Goal: Task Accomplishment & Management: Manage account settings

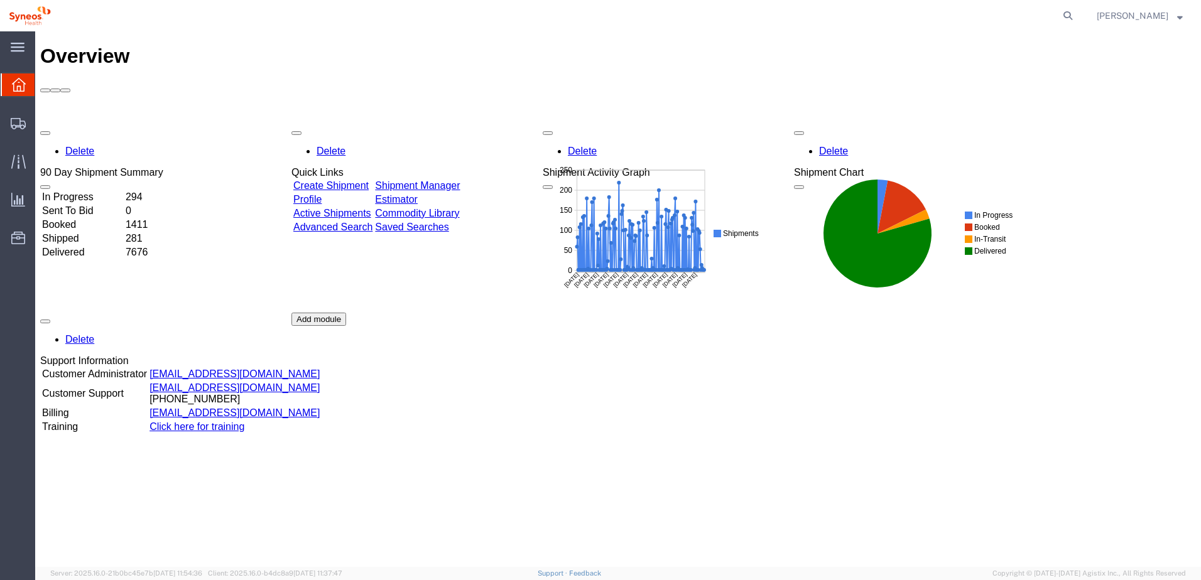
click at [1071, 10] on agx-global-search at bounding box center [878, 15] width 402 height 31
click at [1077, 13] on icon at bounding box center [1068, 16] width 18 height 18
click at [810, 13] on input "search" at bounding box center [868, 16] width 382 height 30
paste input "56426633"
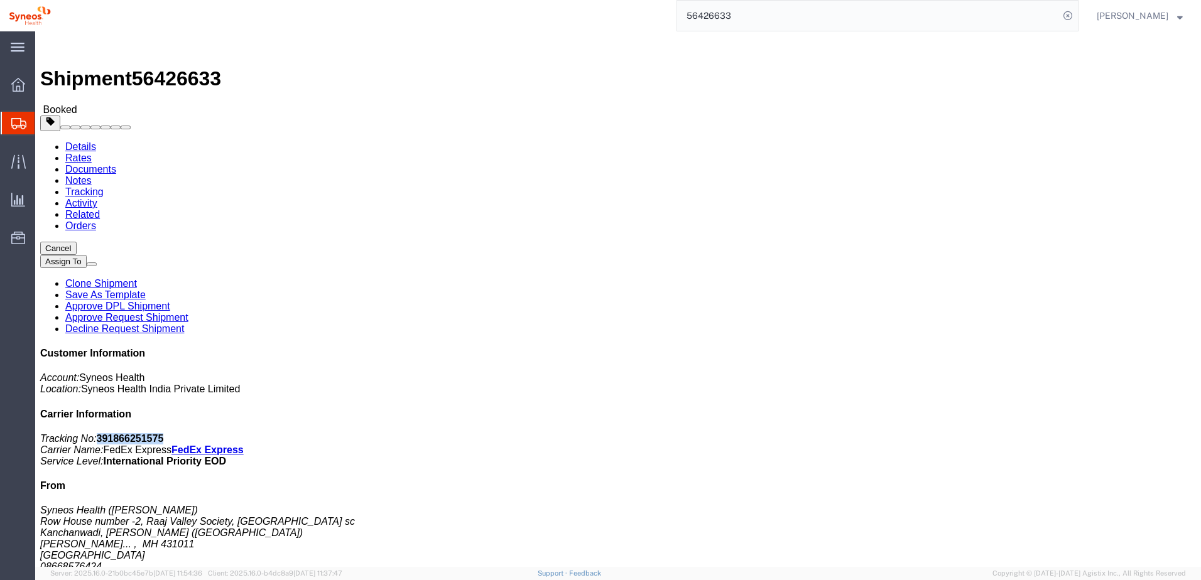
drag, startPoint x: 983, startPoint y: 162, endPoint x: 1047, endPoint y: 164, distance: 64.1
click p "Tracking No: 391866251575 Carrier Name: FedEx Express FedEx Express Service Lev…"
copy b "391866251575"
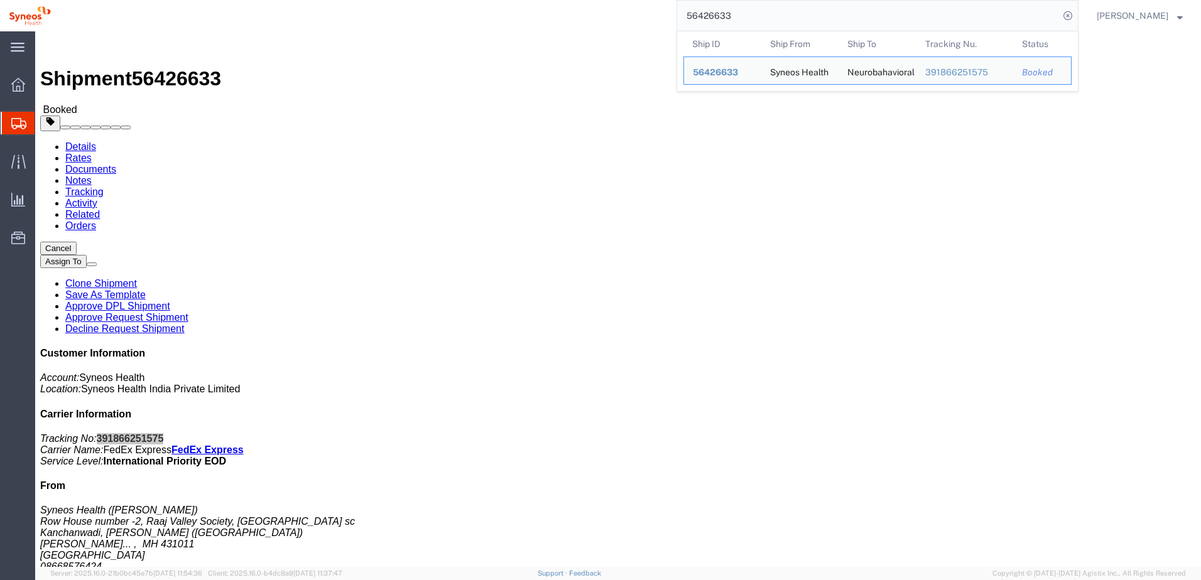
drag, startPoint x: 768, startPoint y: 19, endPoint x: 636, endPoint y: 13, distance: 132.7
click at [636, 13] on div "56426633 Ship ID Ship From Ship To Tracking Nu. Status Ship ID 56426633 Ship Fr…" at bounding box center [569, 15] width 1019 height 31
paste input "04"
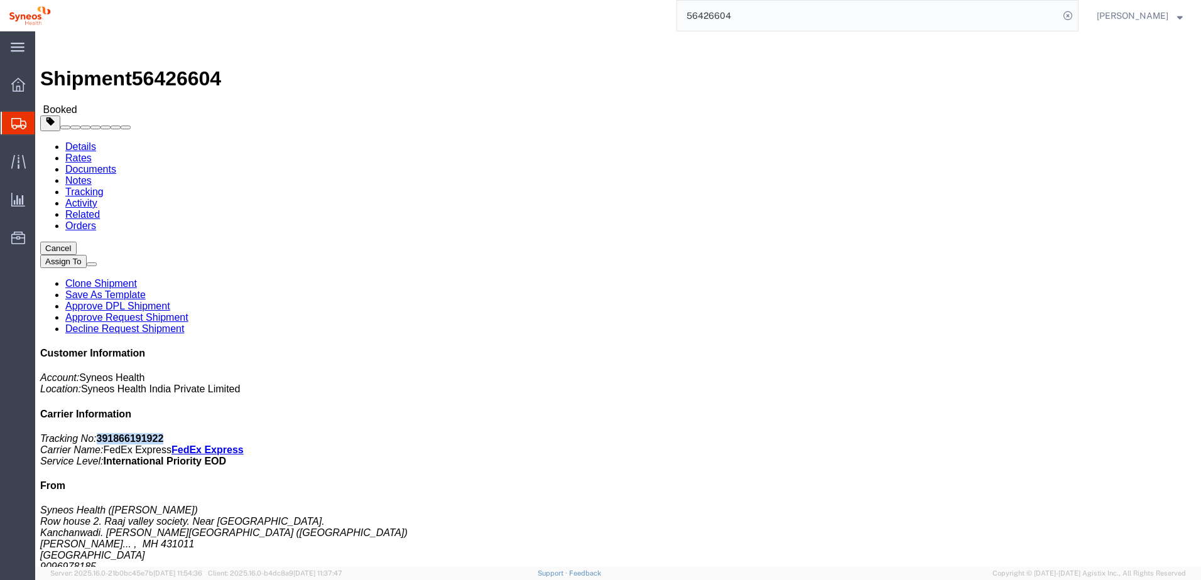
drag, startPoint x: 981, startPoint y: 162, endPoint x: 1047, endPoint y: 161, distance: 66.6
click p "Tracking No: 391866191922 Carrier Name: FedEx Express FedEx Express Service Lev…"
copy b "391866191922"
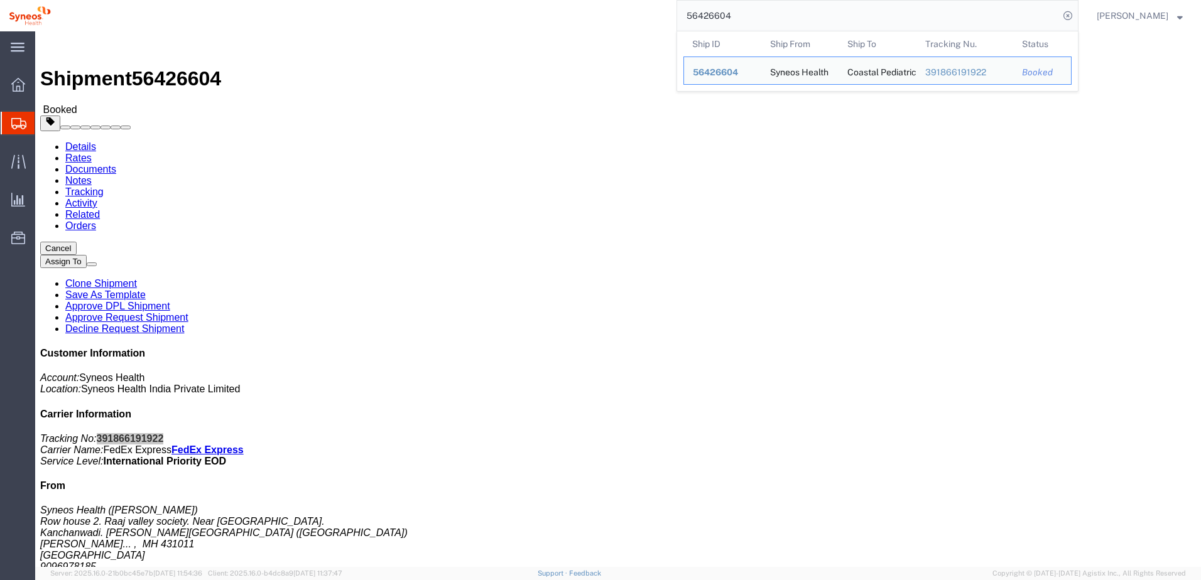
drag, startPoint x: 760, startPoint y: 18, endPoint x: 659, endPoint y: 16, distance: 100.5
click at [659, 16] on div "56426604 Ship ID Ship From Ship To Tracking Nu. Status Ship ID 56426604 Ship Fr…" at bounding box center [569, 15] width 1019 height 31
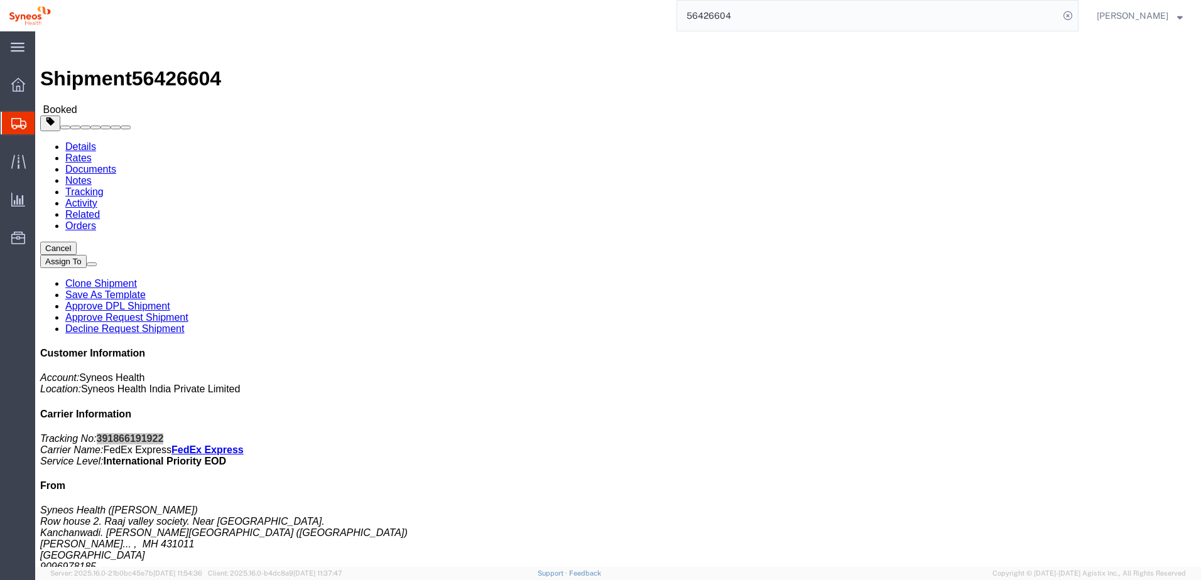
paste input "571"
drag, startPoint x: 981, startPoint y: 161, endPoint x: 1044, endPoint y: 163, distance: 62.9
click p "Tracking No: 391866125120 Carrier Name: FedEx Express FedEx Express Service Lev…"
copy b "391866125120"
click at [771, 20] on input "56426571" at bounding box center [868, 16] width 382 height 30
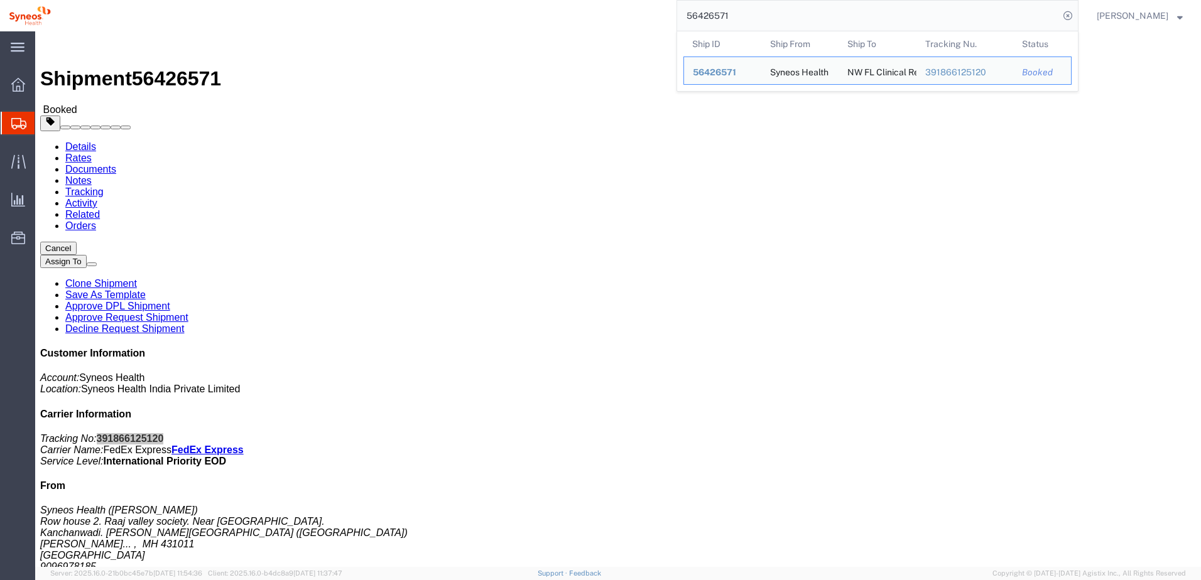
click at [771, 20] on input "56426571" at bounding box center [868, 16] width 382 height 30
paste input "44"
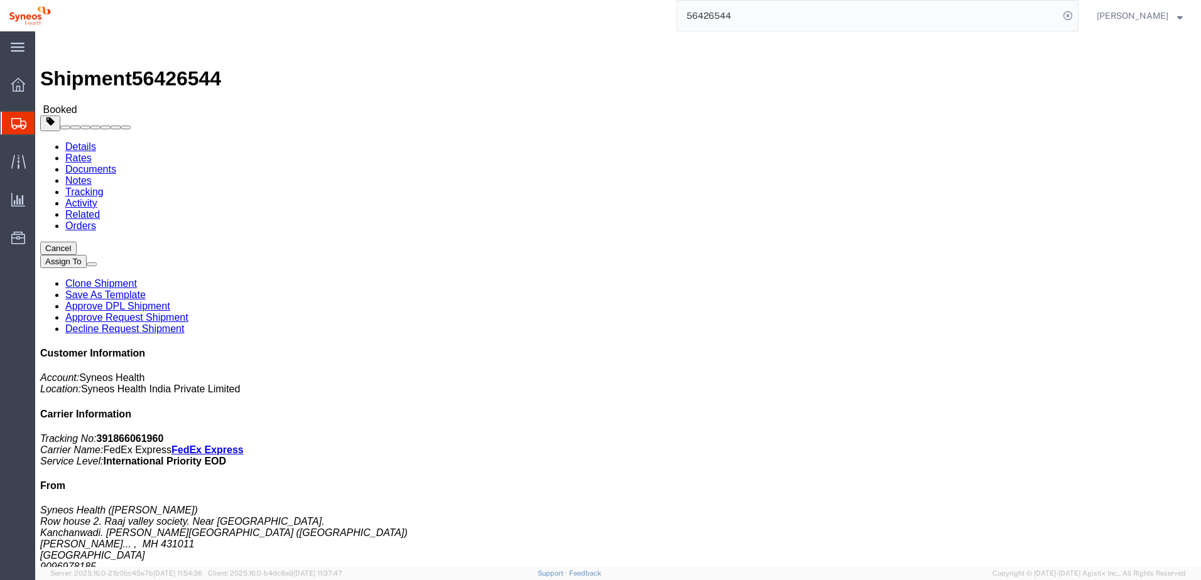
click div
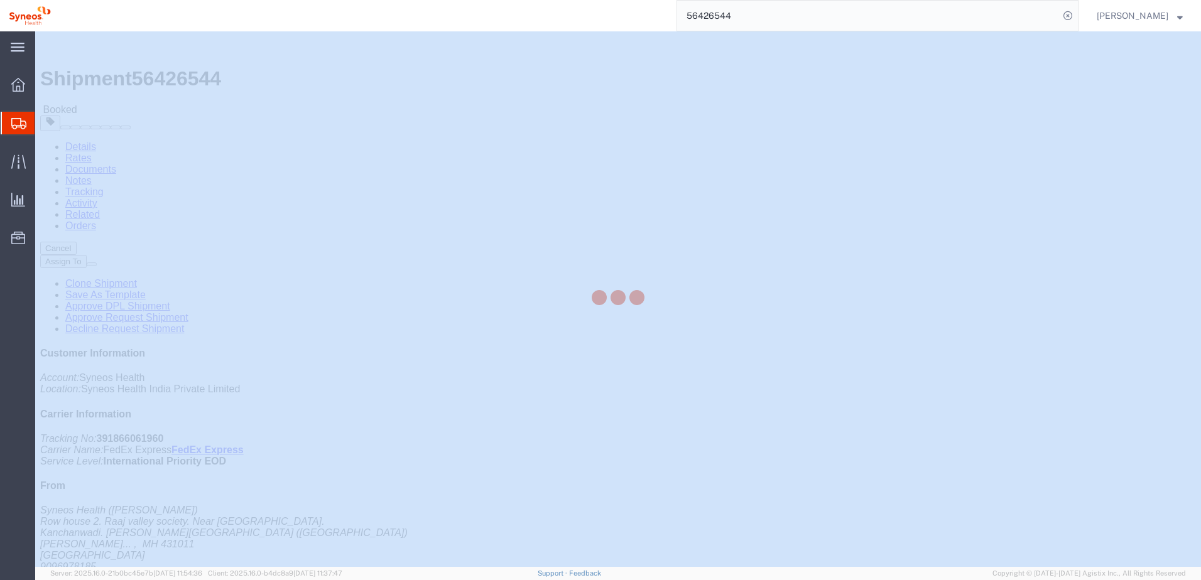
click at [1025, 192] on div at bounding box center [618, 299] width 1166 height 536
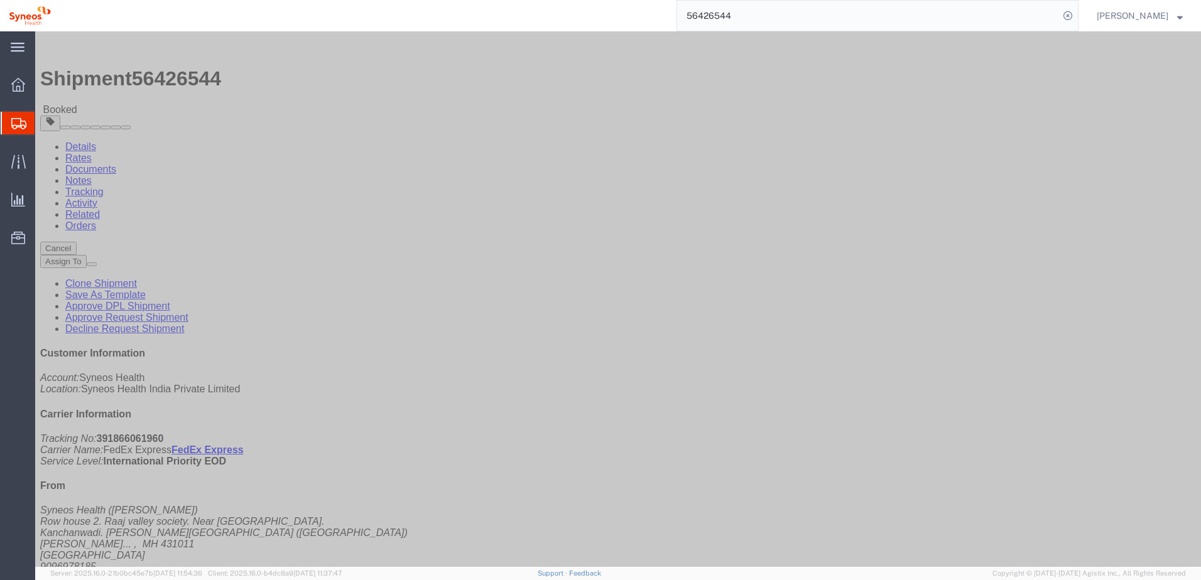
click b "391866061960"
copy b "391866061960"
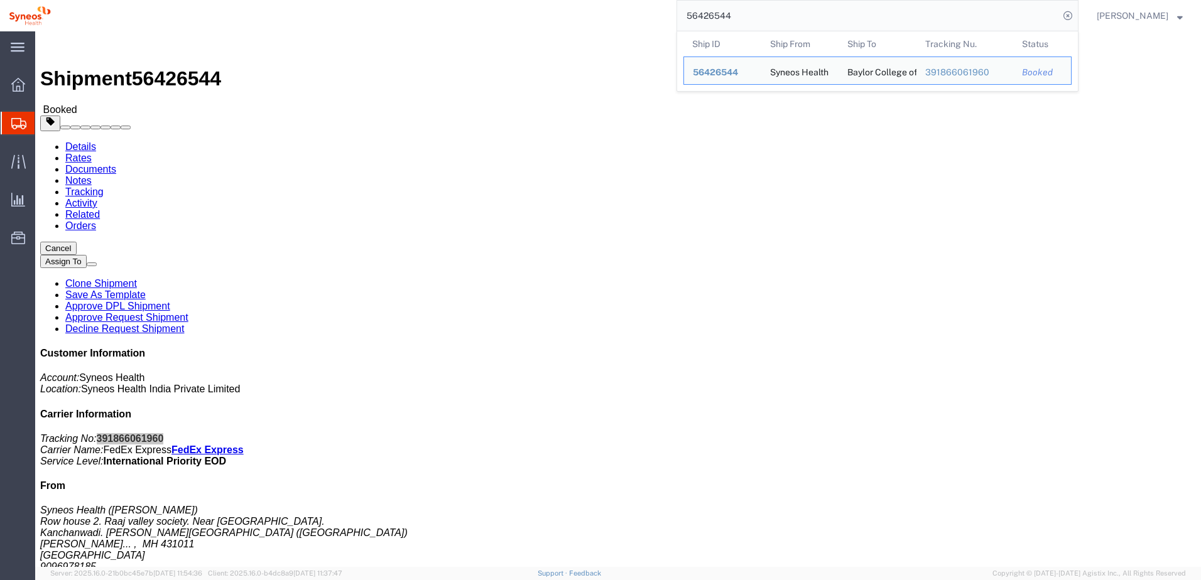
click at [739, 14] on input "56426544" at bounding box center [868, 16] width 382 height 30
paste input "25"
click b "391865999642"
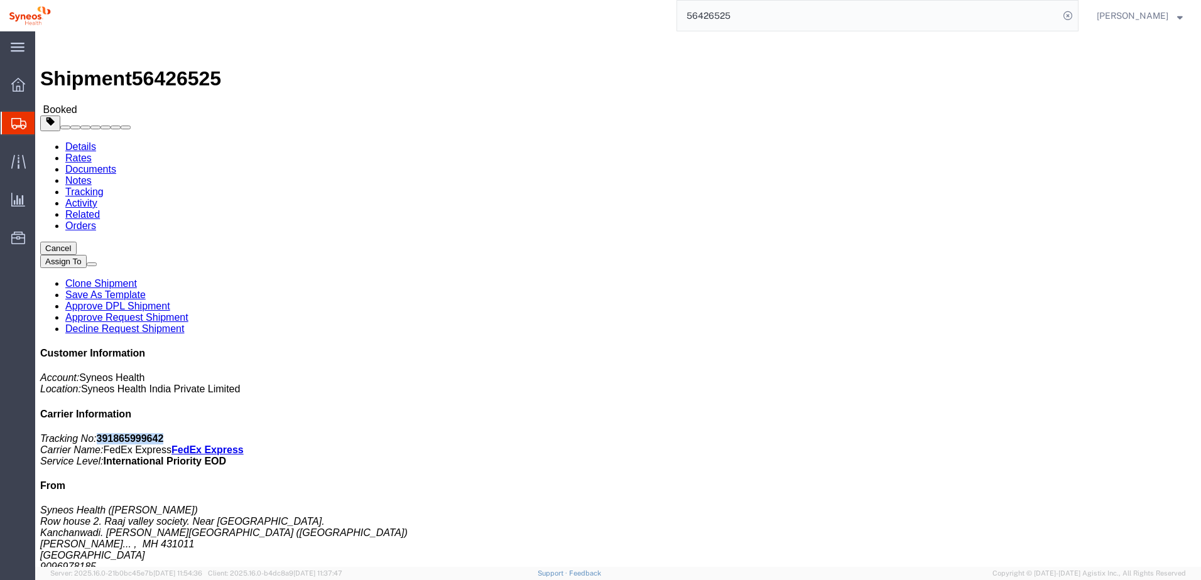
copy b "391865999642"
click at [744, 20] on input "56426525" at bounding box center [868, 16] width 382 height 30
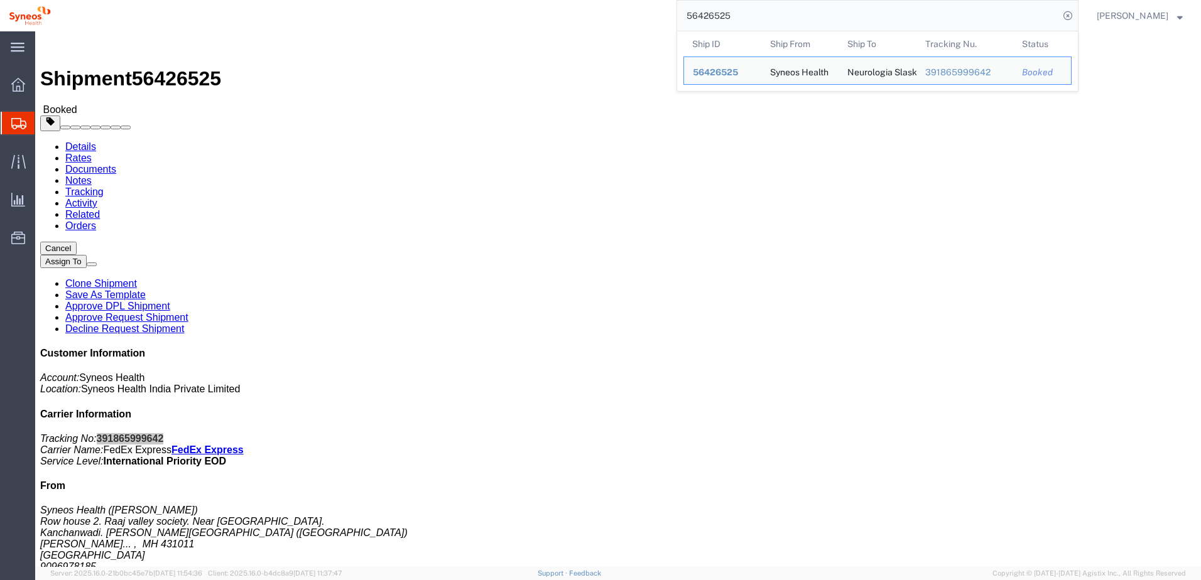
click at [744, 20] on input "56426525" at bounding box center [868, 16] width 382 height 30
paste input "03"
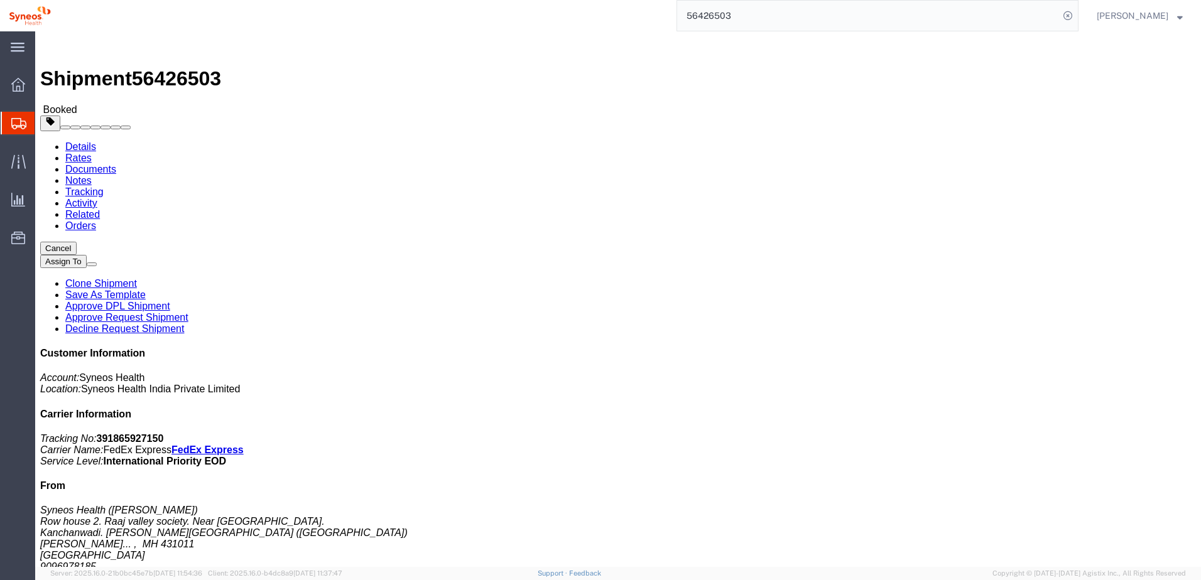
click b "391865927150"
copy b "391865927150"
click at [768, 16] on input "56426503" at bounding box center [868, 16] width 382 height 30
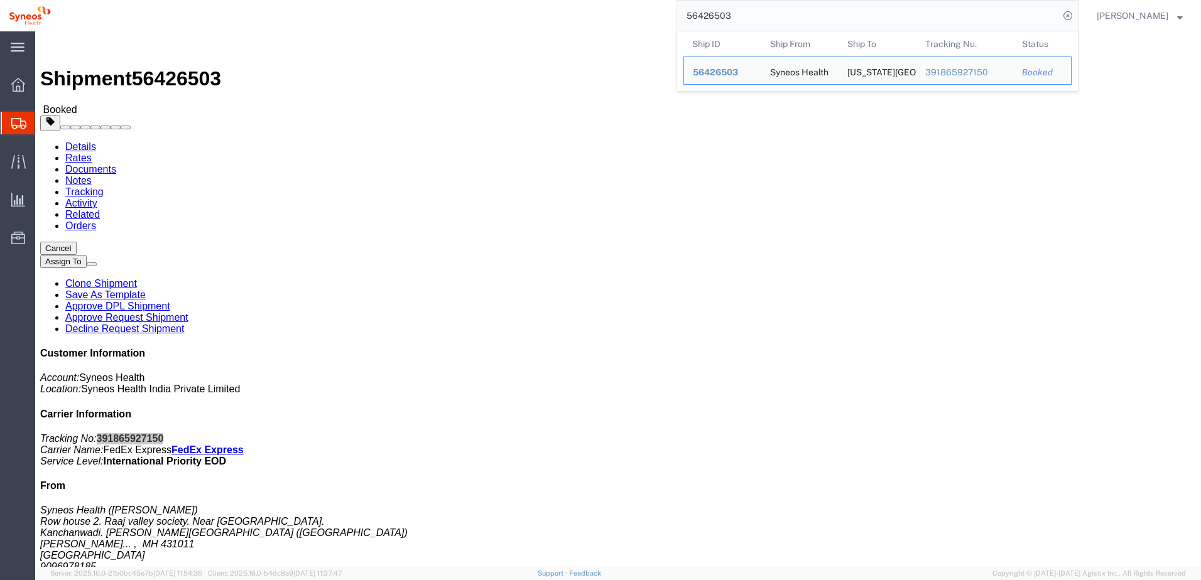
click at [768, 16] on input "56426503" at bounding box center [868, 16] width 382 height 30
paste input "5859"
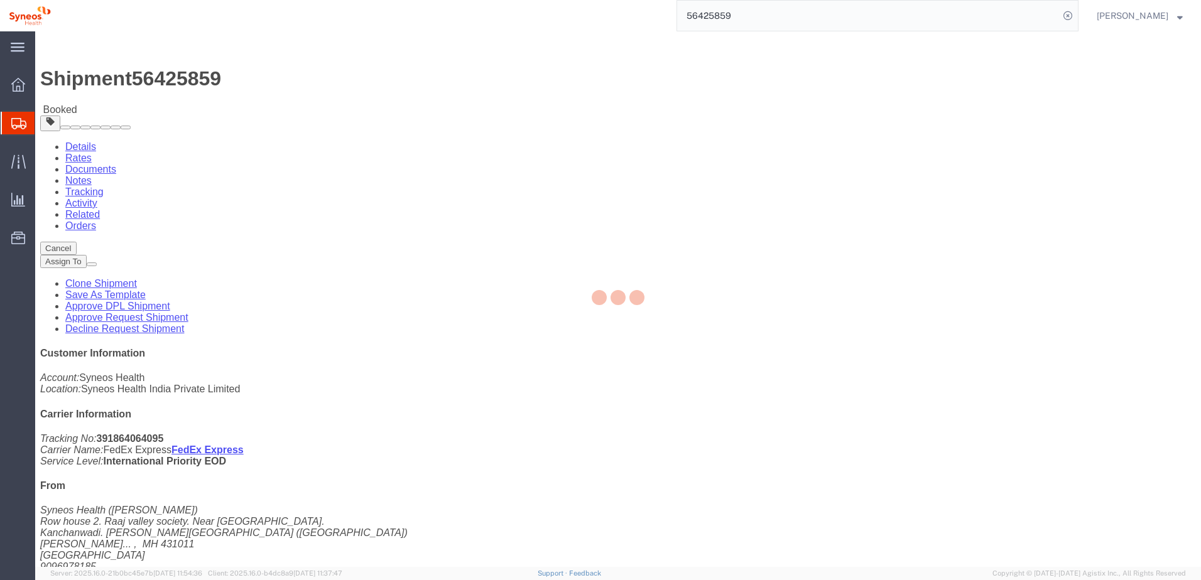
click div
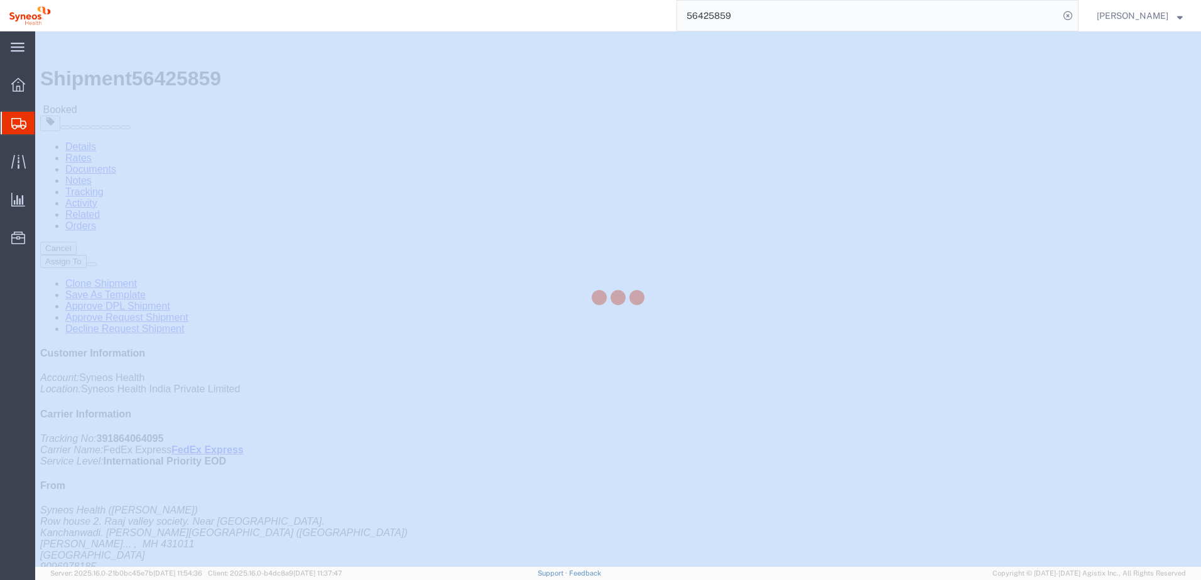
click at [1032, 192] on div at bounding box center [618, 299] width 1166 height 536
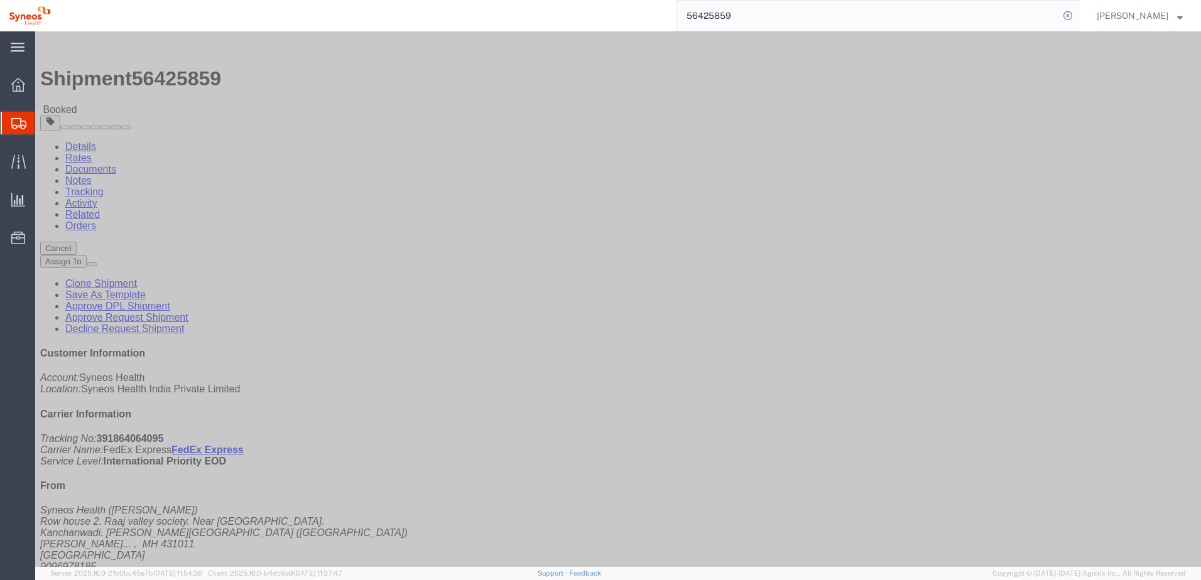
click b "391864064095"
copy b "391864064095"
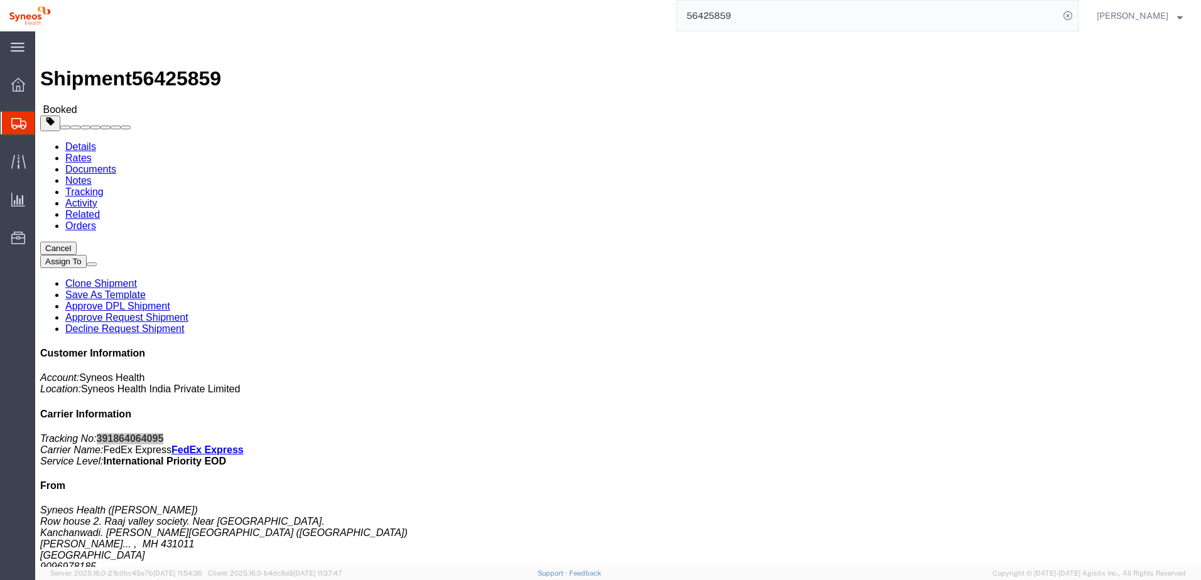
click at [797, 9] on input "56425859" at bounding box center [868, 16] width 382 height 30
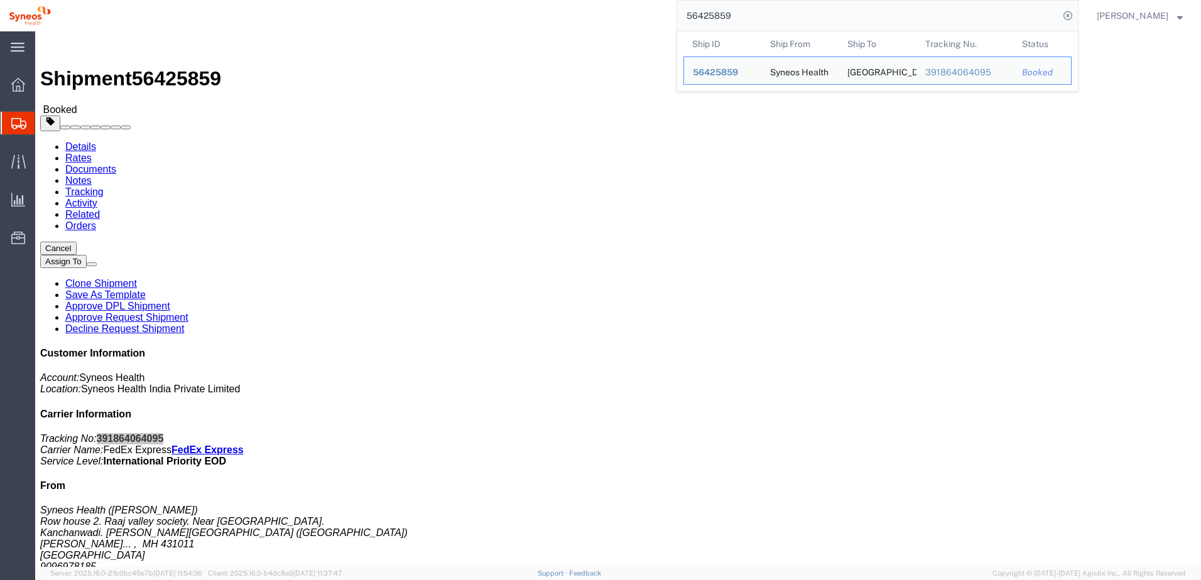
click at [797, 9] on input "56425859" at bounding box center [868, 16] width 382 height 30
paste input "792"
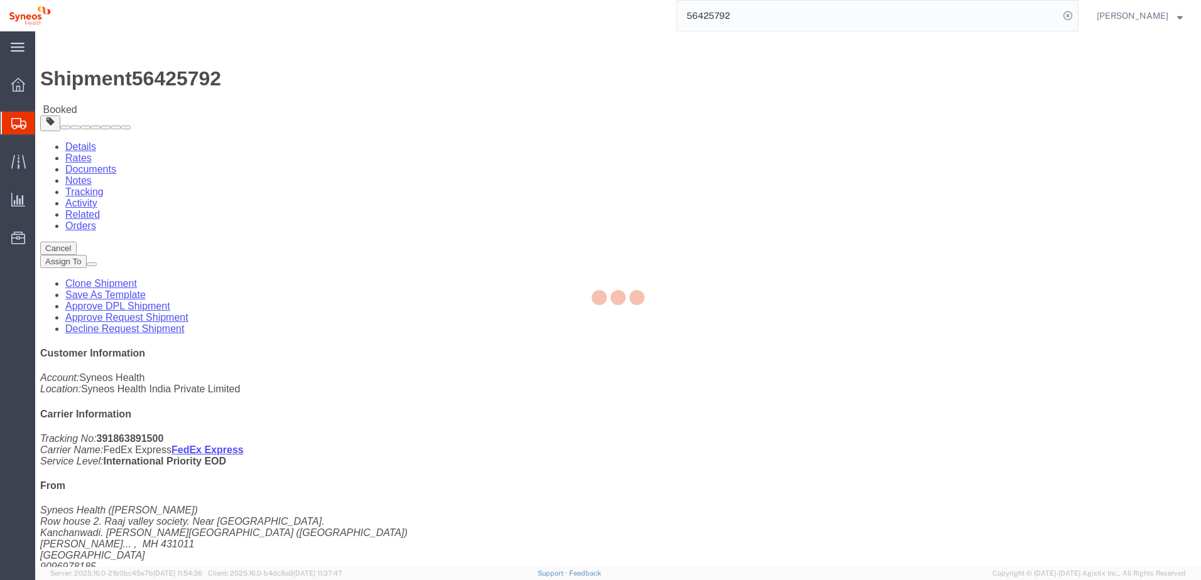
click at [1034, 192] on div at bounding box center [618, 299] width 1166 height 536
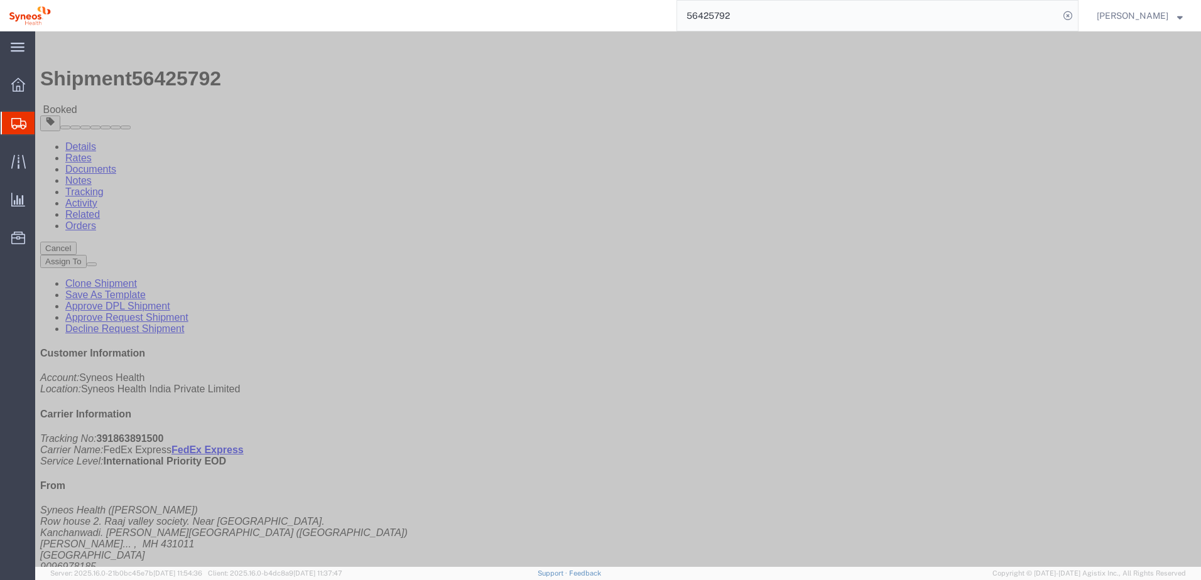
click b "391863891500"
copy b "391863891500"
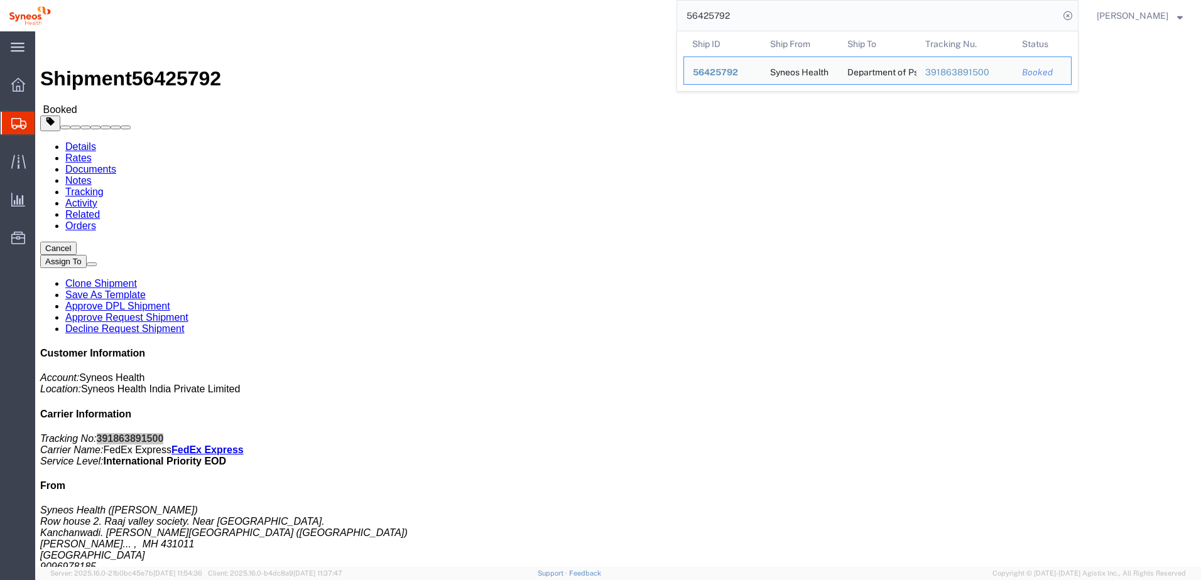
drag, startPoint x: 781, startPoint y: 20, endPoint x: 667, endPoint y: 9, distance: 114.9
click at [667, 9] on div "56425792 Ship ID Ship From Ship To Tracking Nu. Status Ship ID 56425792 Ship Fr…" at bounding box center [569, 15] width 1019 height 31
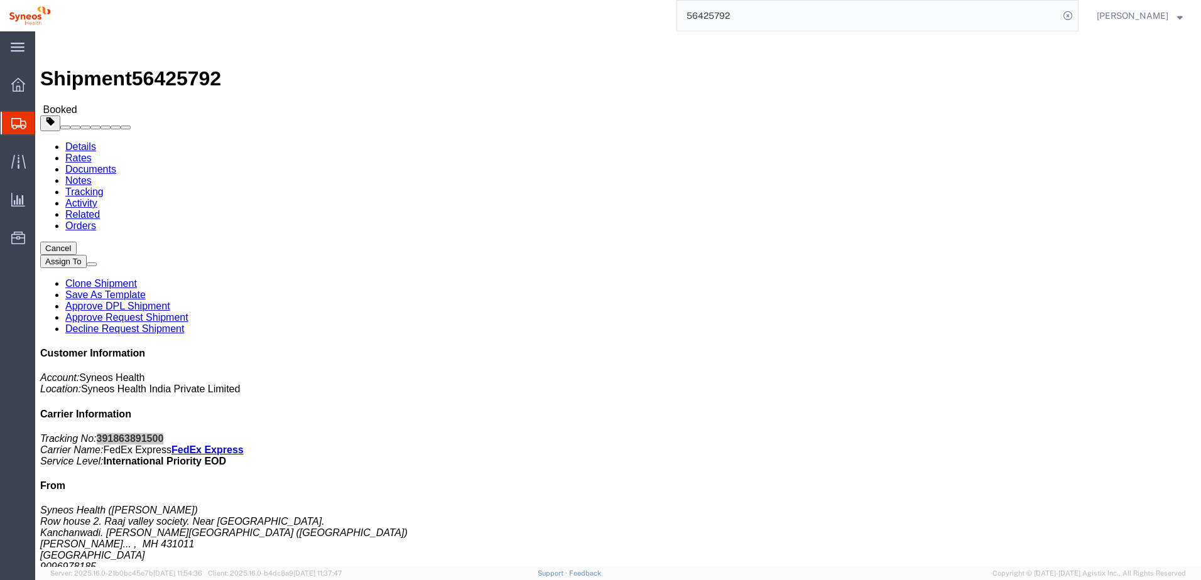
paste input "6633"
type input "56426633"
click span "button"
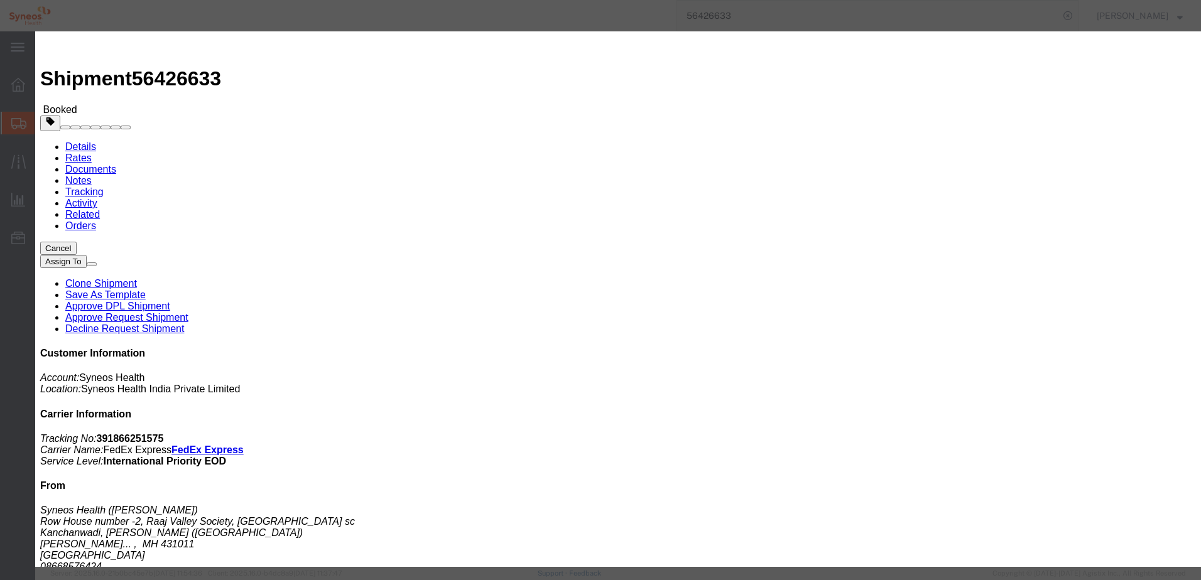
click div "[DATE] 10:00 AM"
click div
drag, startPoint x: 679, startPoint y: 351, endPoint x: 623, endPoint y: 334, distance: 59.2
click div "Open Time 3:00 PM"
drag, startPoint x: 643, startPoint y: 345, endPoint x: 636, endPoint y: 345, distance: 6.9
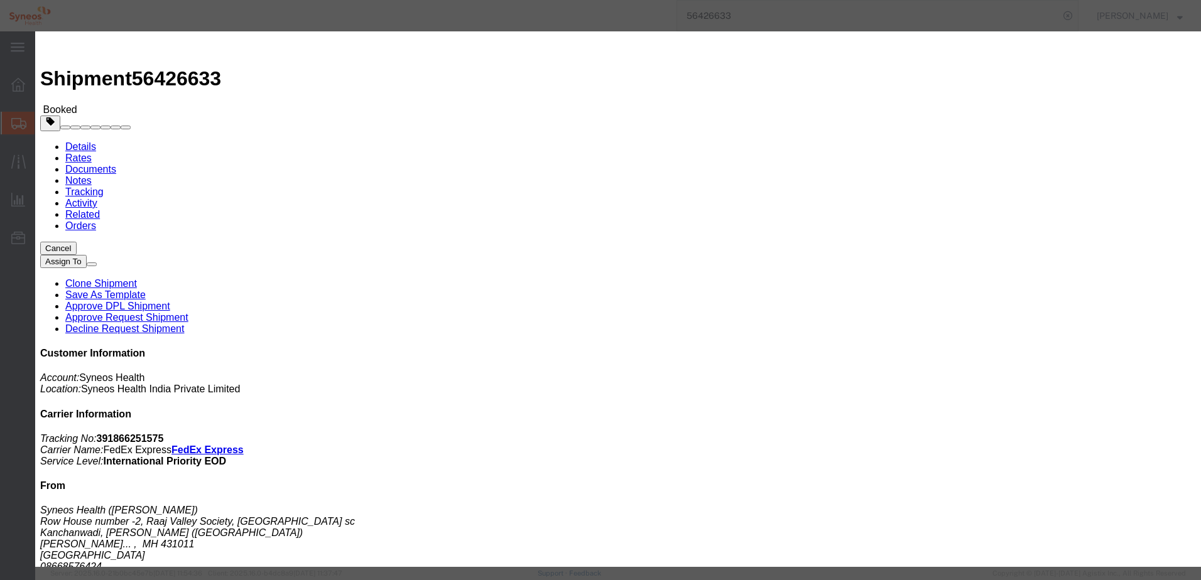
click input "3:00 PM"
type input "9:00 AM"
click button "Apply"
click div
type input "4:00 PM"
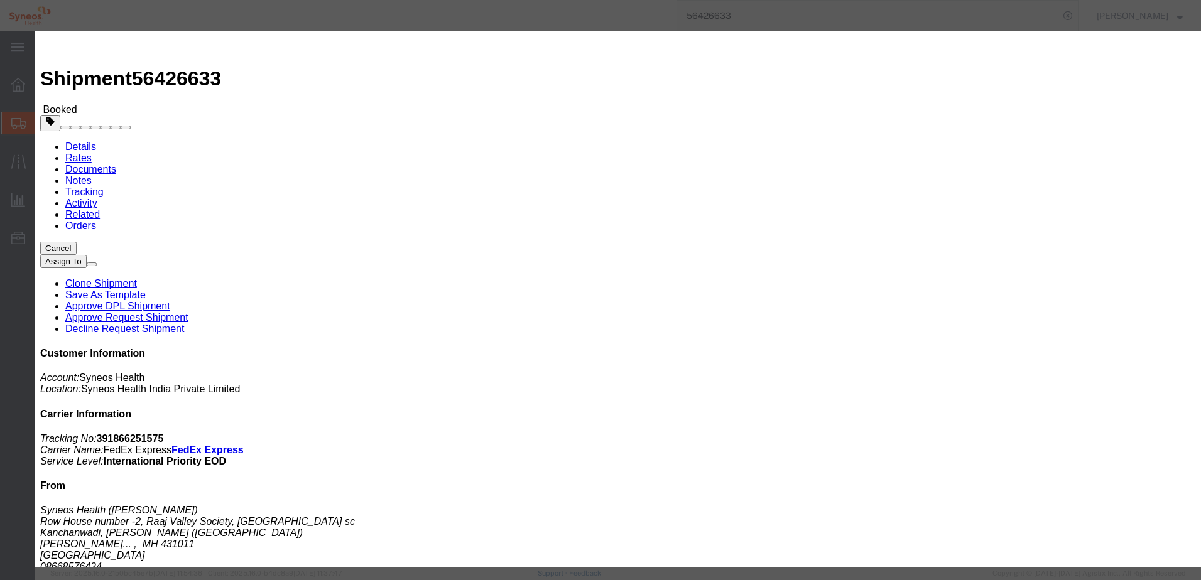
click button "Apply"
click div "[DATE] 10:00 AM"
click button "Apply"
click div "[DATE] 11:00 AM"
click button "Apply"
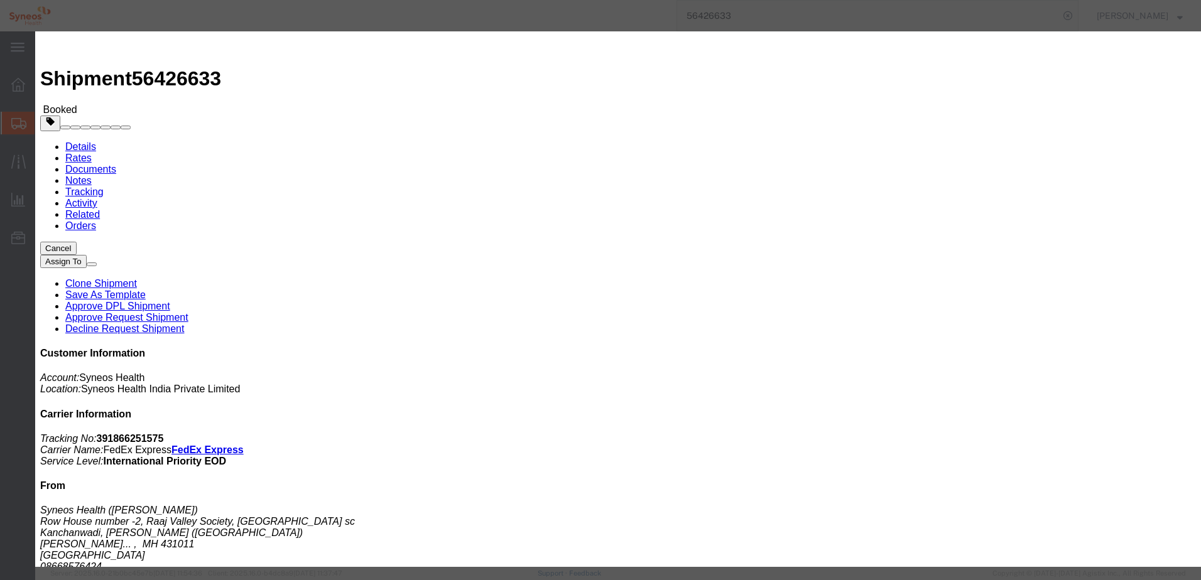
click div "[DATE] 10:00 AM"
click button "Apply"
click div "[DATE] 11:00 AM"
type input "4:00 PM"
click button "Apply"
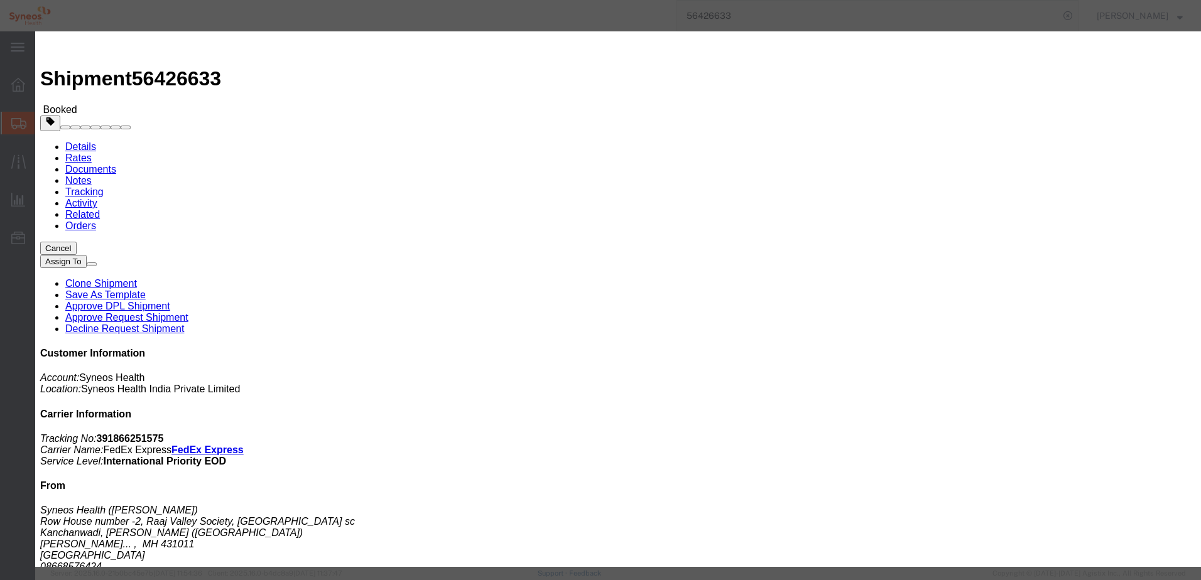
click button "Save"
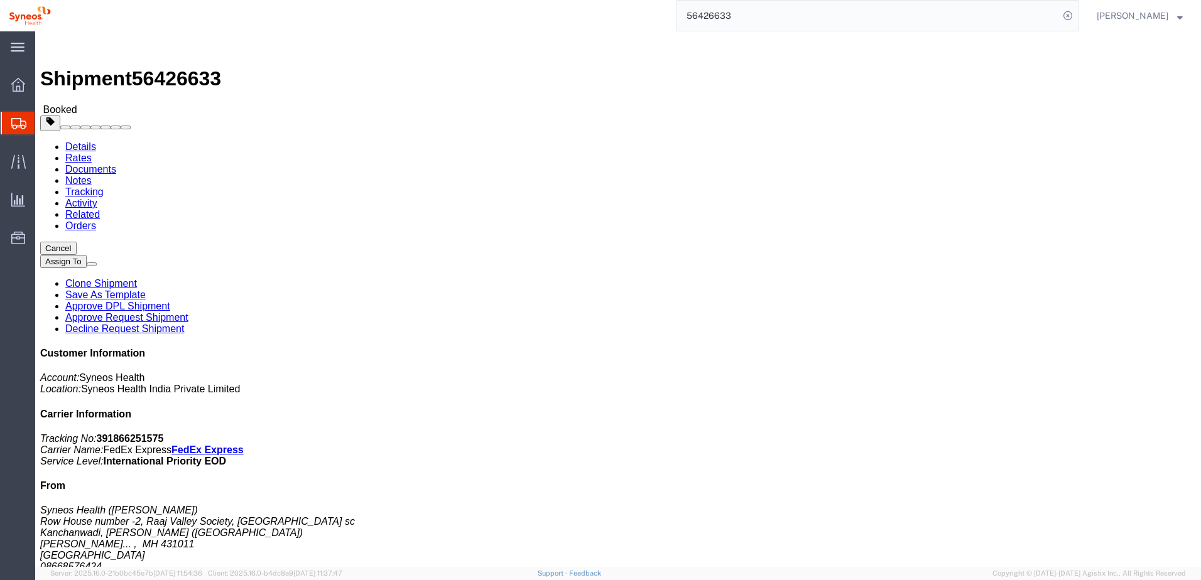
click button "Close"
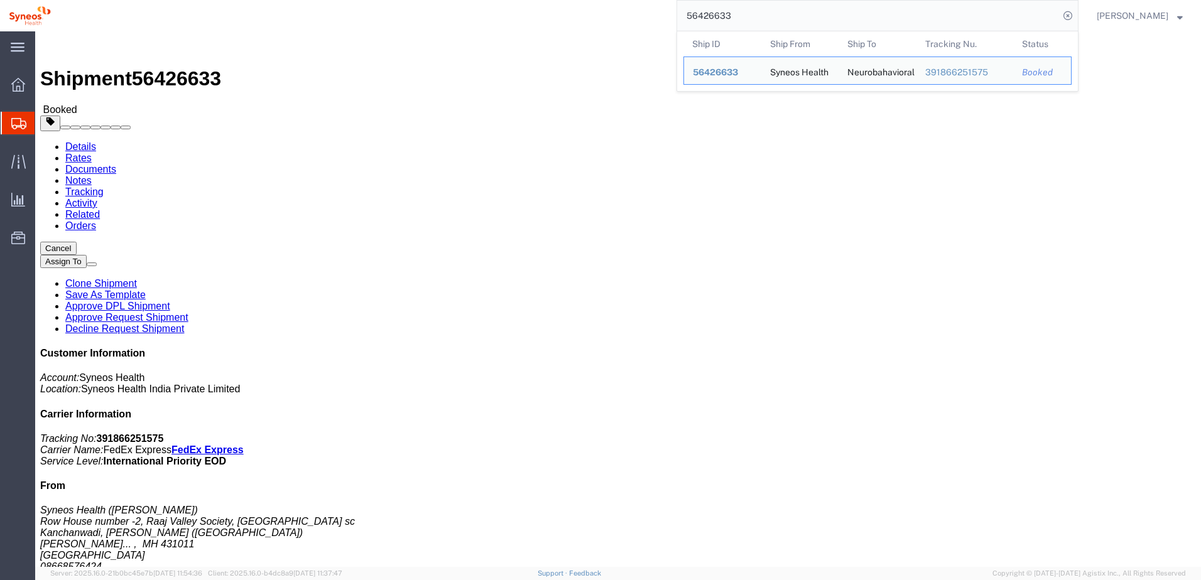
drag, startPoint x: 766, startPoint y: 14, endPoint x: 672, endPoint y: 9, distance: 94.4
click at [672, 9] on div "56426633 Ship ID Ship From Ship To Tracking Nu. Status Ship ID 56426633 Ship Fr…" at bounding box center [569, 15] width 1019 height 31
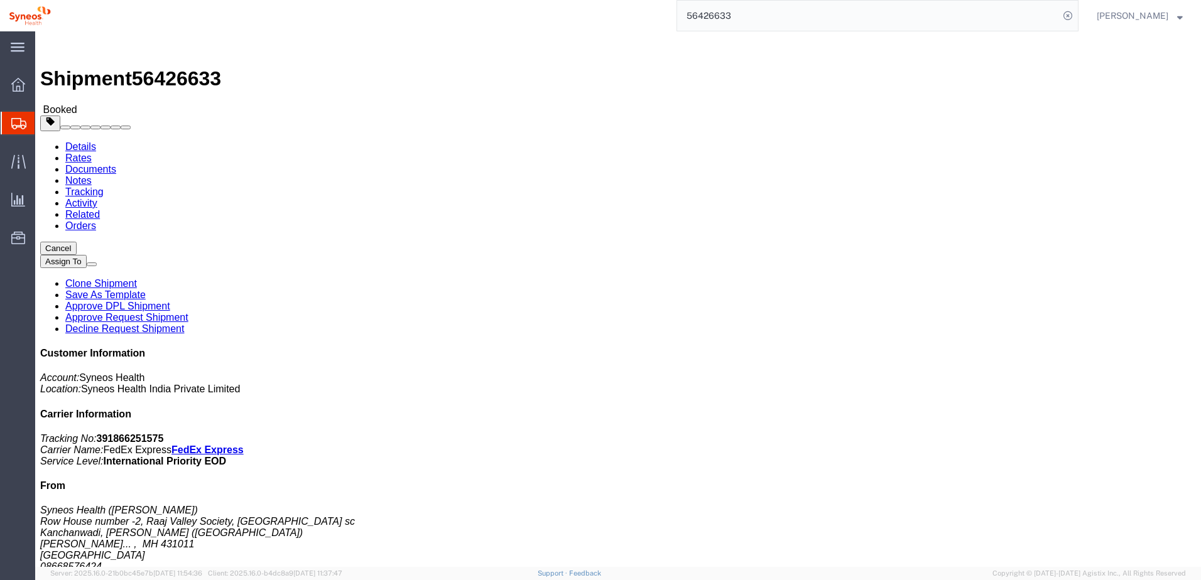
paste input "04"
type input "56426604"
click span "button"
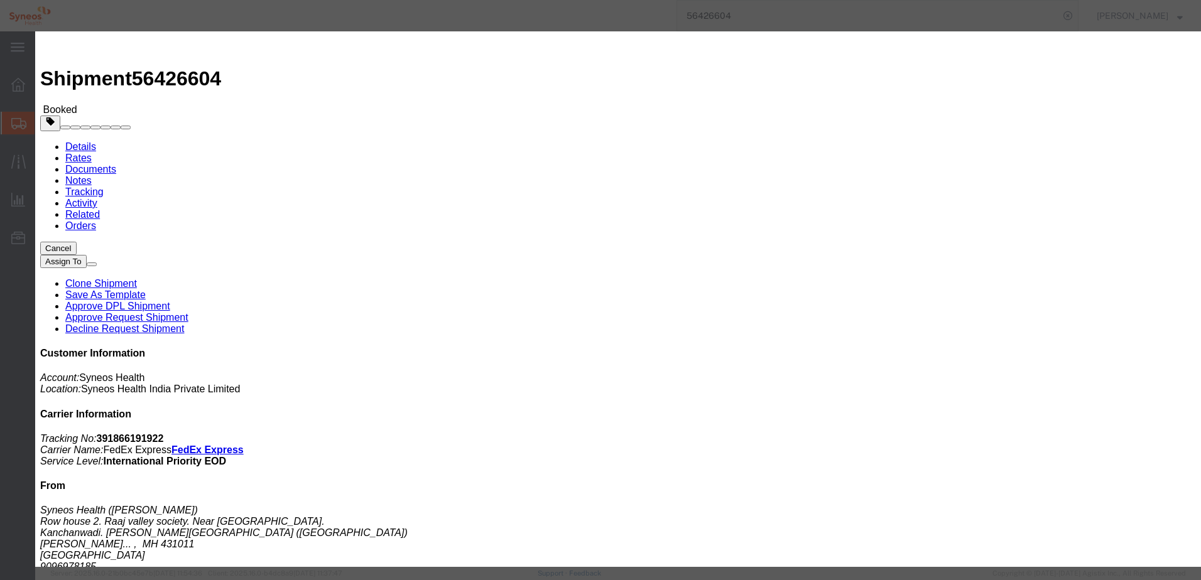
click div "[DATE] 10:00 AM"
click input "10:00 AM"
type input "9:00 AM"
click button "Apply"
click div "[DATE] 10:00 AM"
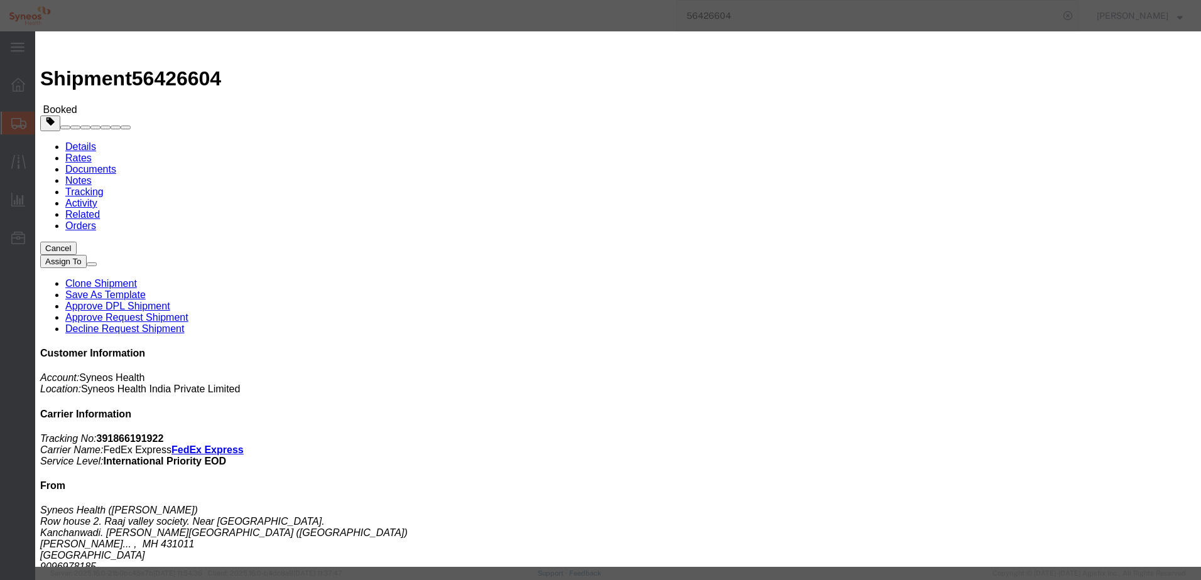
type input "4:00 PM"
click button "Apply"
click div
click input "5:00 PM"
click input "9:00 AM"
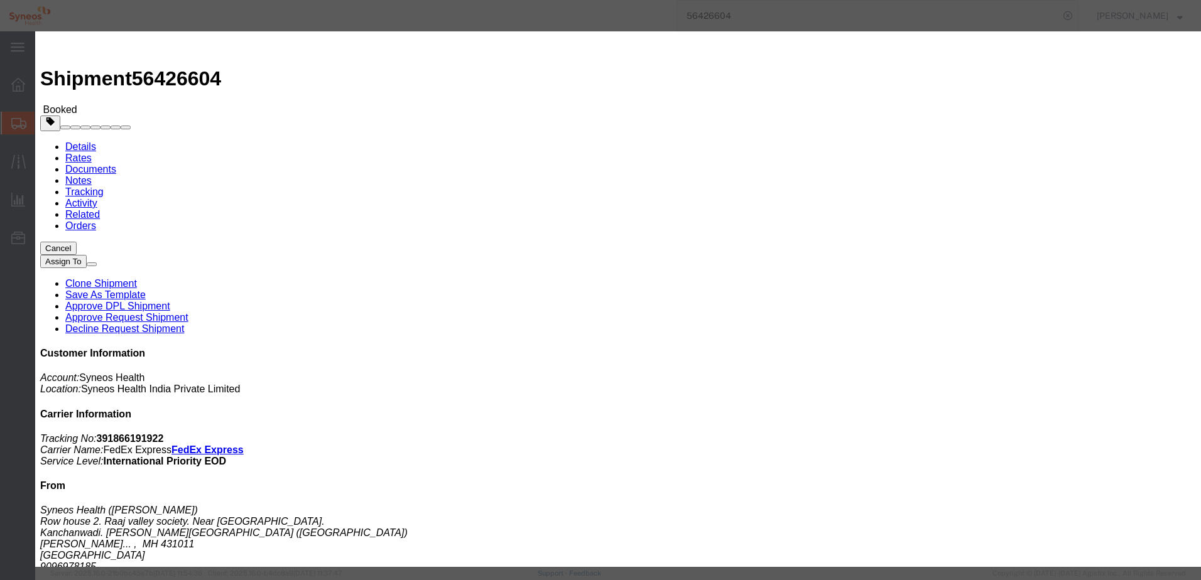
type input "10:00 AM"
click button "Apply"
click div
type input "3:00 PM"
click button "Apply"
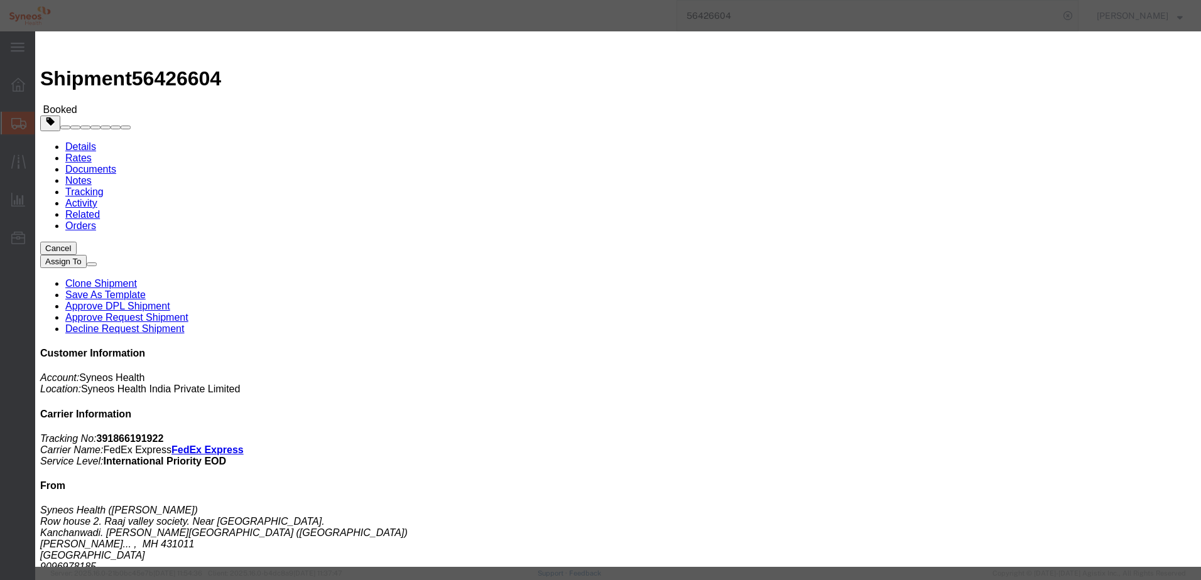
click button "Save"
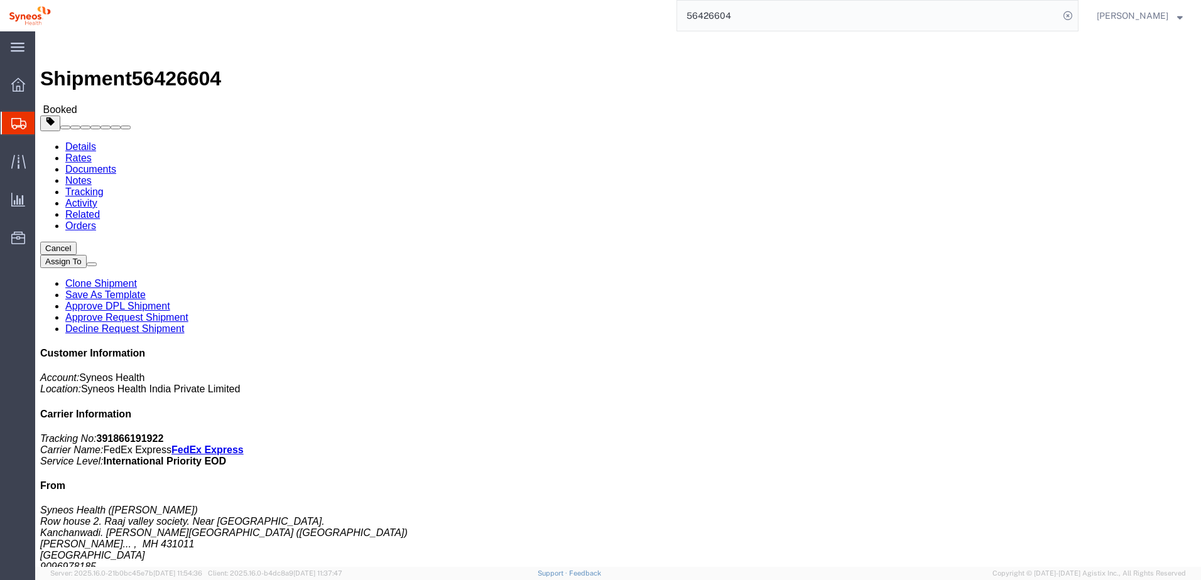
click button "Close"
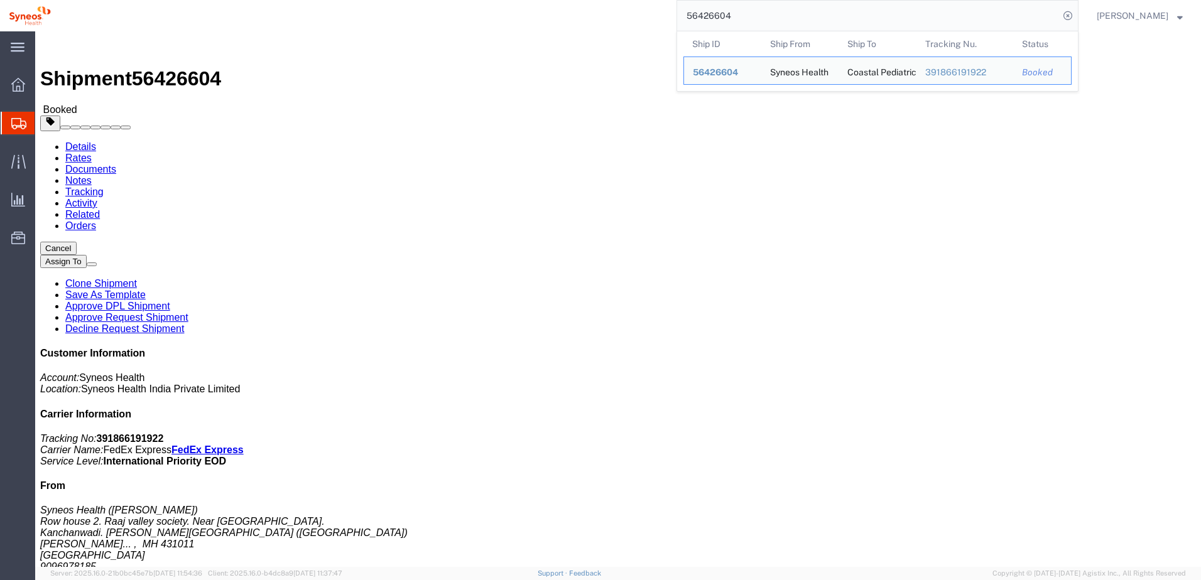
drag, startPoint x: 758, startPoint y: 15, endPoint x: 663, endPoint y: 10, distance: 95.0
click at [663, 10] on div "56426604 Ship ID Ship From Ship To Tracking Nu. Status Ship ID 56426604 Ship Fr…" at bounding box center [569, 15] width 1019 height 31
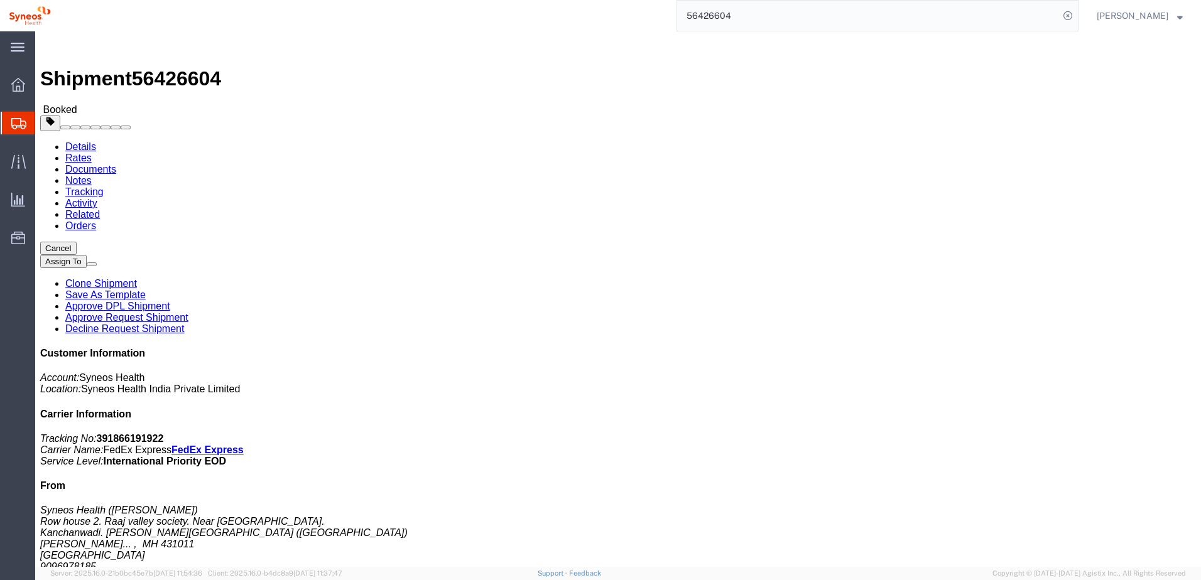
paste input "571"
type input "56426571"
click at [1077, 14] on icon at bounding box center [1068, 16] width 18 height 18
click span "button"
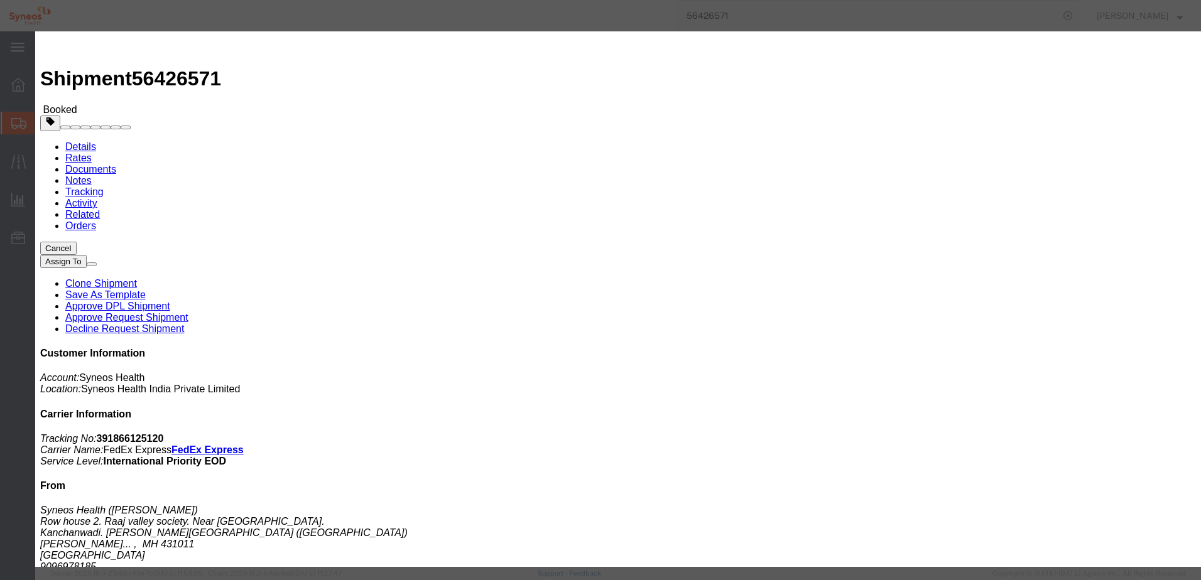
click div "[DATE] 10:00 AM"
click button "Apply"
drag, startPoint x: 455, startPoint y: 121, endPoint x: 457, endPoint y: 127, distance: 6.8
click div "[DATE] 11:00 AM"
type input "3:00 PM"
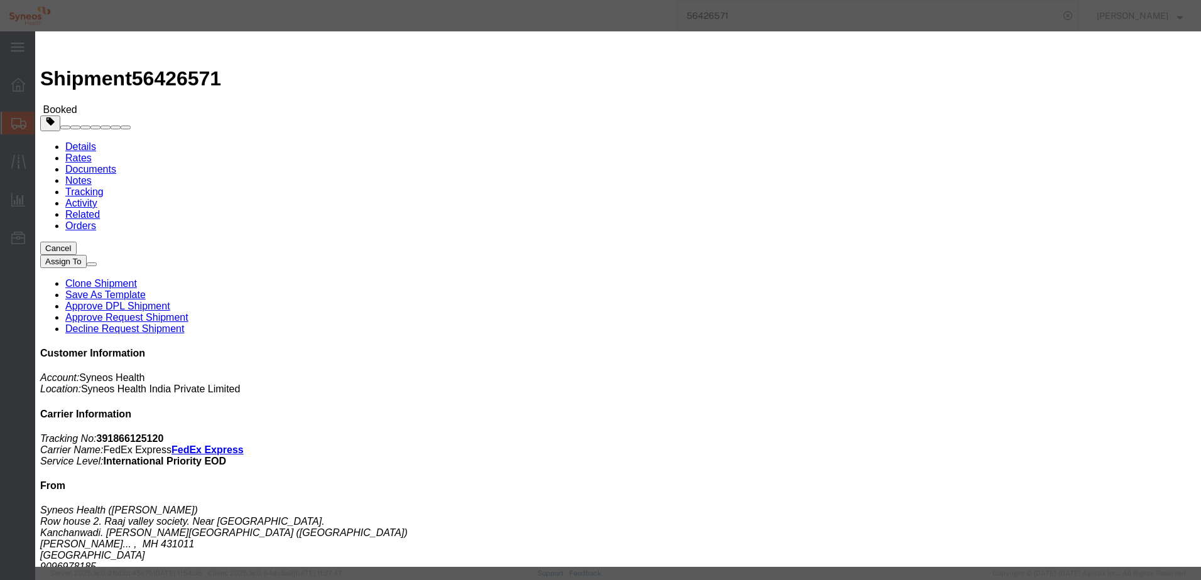
click button "Apply"
click div
click input "4:00 PM"
type input "10:00 AM"
drag, startPoint x: 751, startPoint y: 349, endPoint x: 745, endPoint y: 322, distance: 28.3
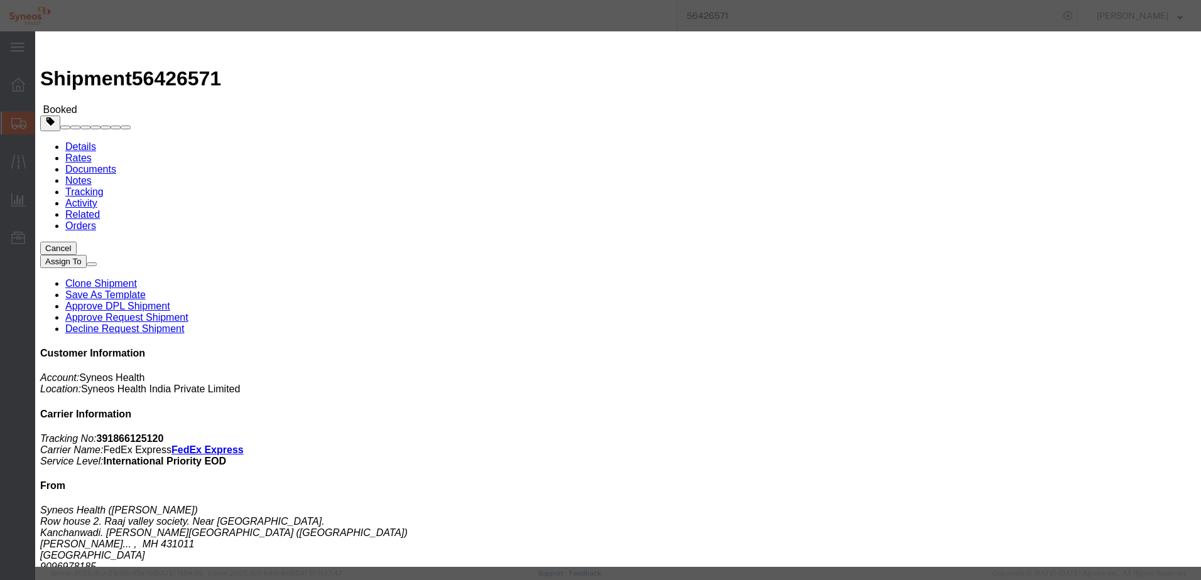
click button "Apply"
click div
type input "3:00 PM"
click button "Apply"
click button "Save"
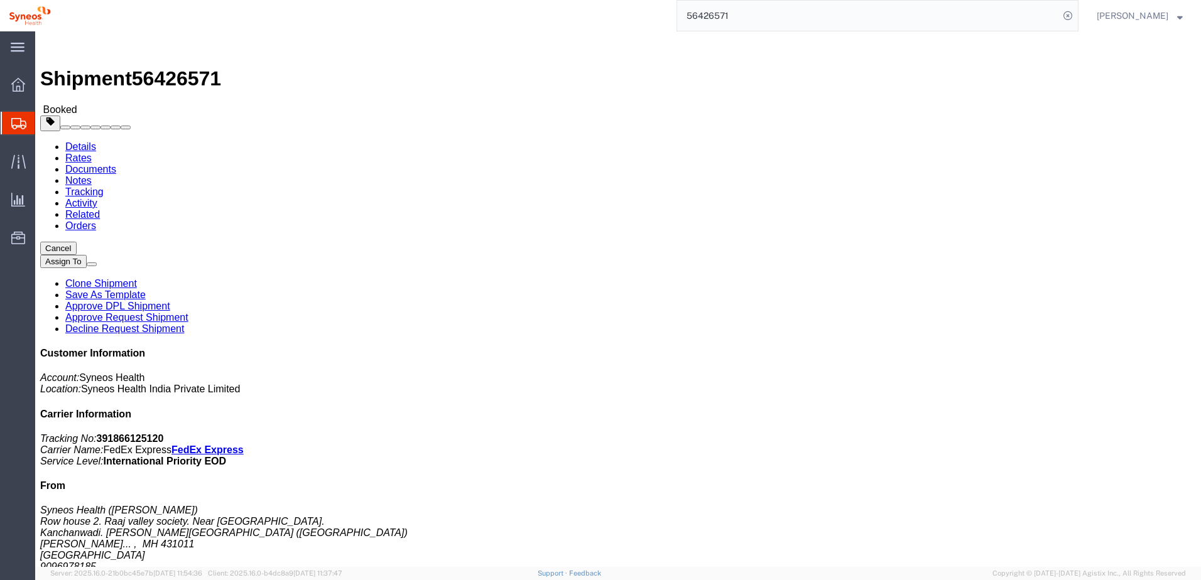
click button "Close"
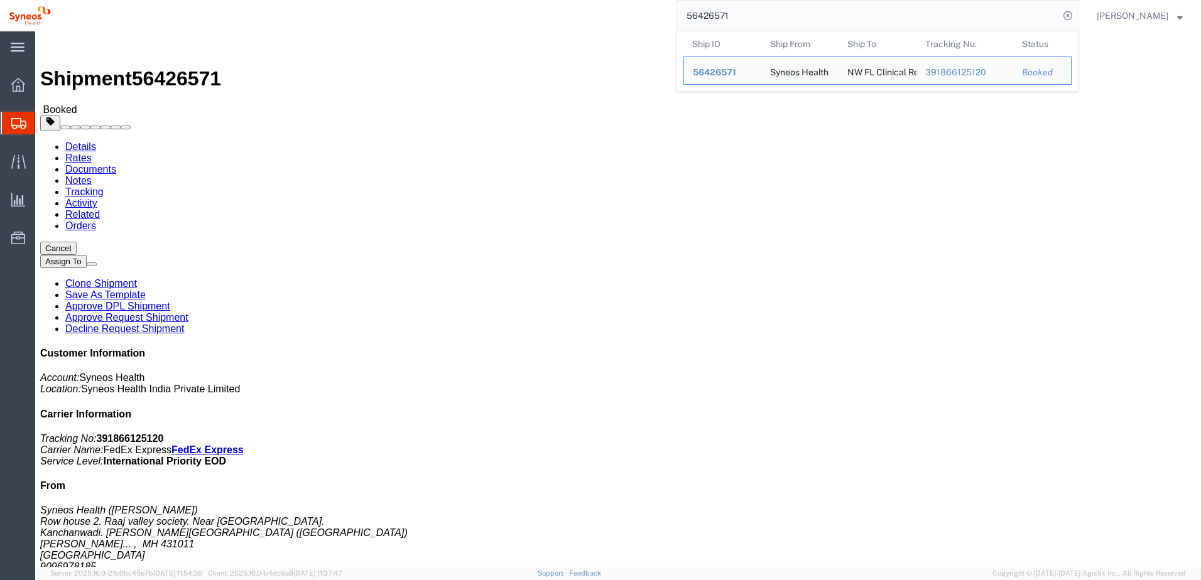
drag, startPoint x: 793, startPoint y: 20, endPoint x: 644, endPoint y: 4, distance: 149.8
click at [644, 4] on div "56426571 Ship ID Ship From Ship To Tracking Nu. Status Ship ID 56426571 Ship Fr…" at bounding box center [569, 15] width 1019 height 31
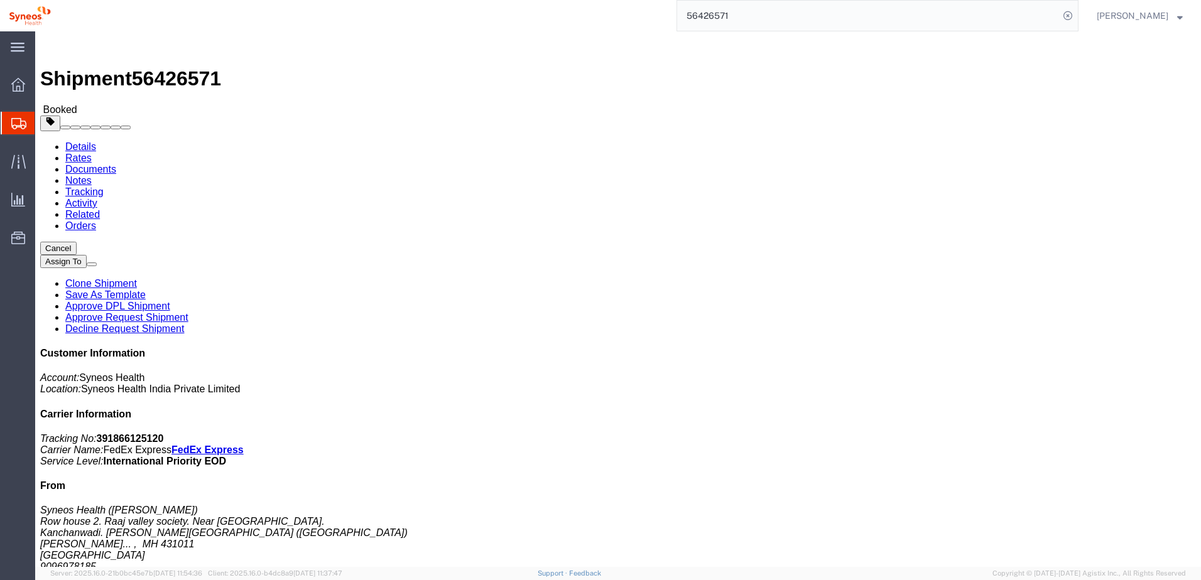
paste input "44"
type input "56426544"
click button "button"
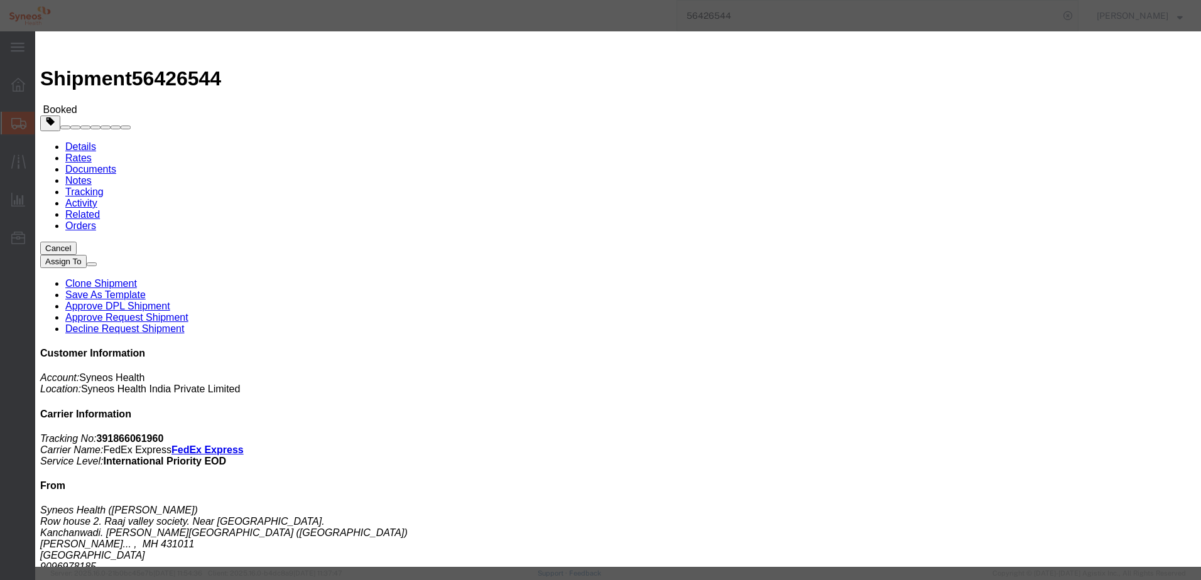
click div "[DATE] 10:00 AM"
click input "10:00 AM"
type input "10:00 AM"
click button "Apply"
click div "[DATE] 11:00 AM"
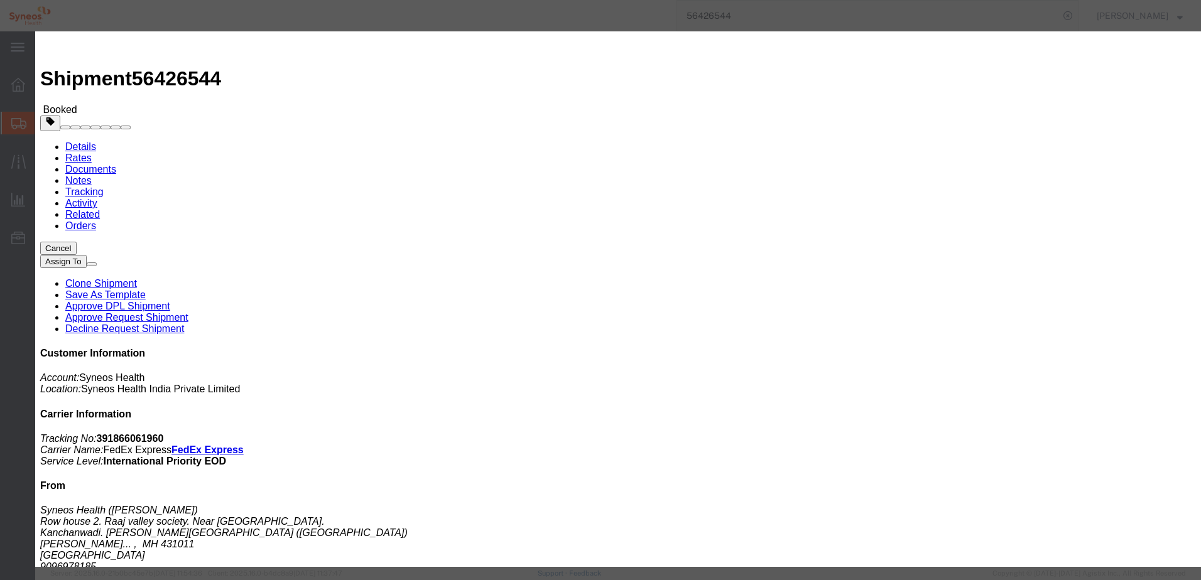
type input "3:00 PM"
click button "Apply"
click div
click input "4:00 PM"
type input "10:00 AM"
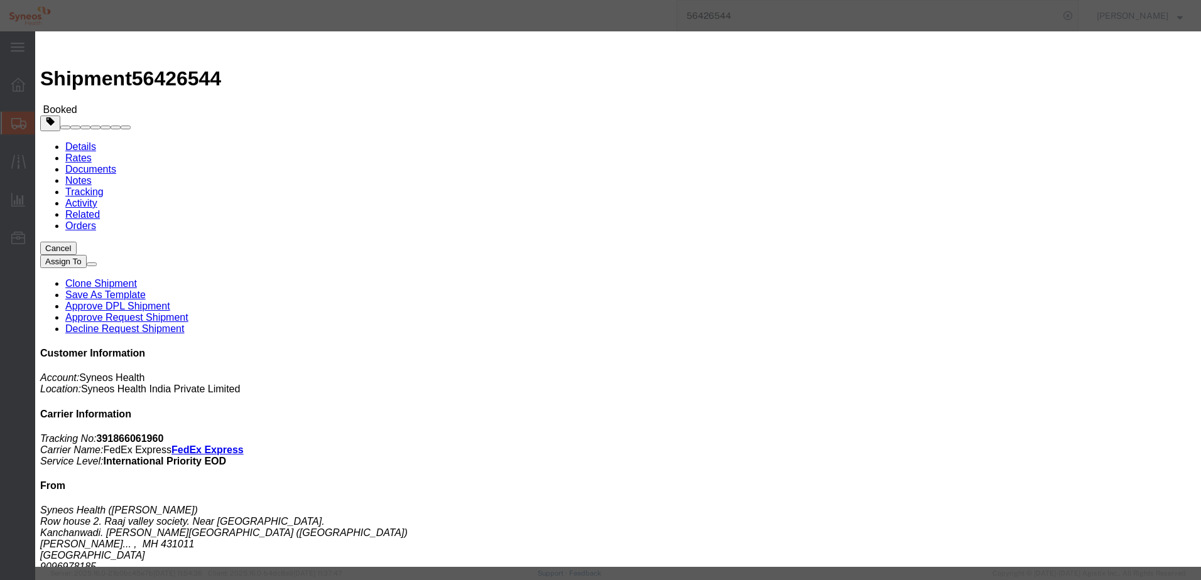
click button "Apply"
click div
type input "3:00 PM"
click button "Apply"
click button "Save"
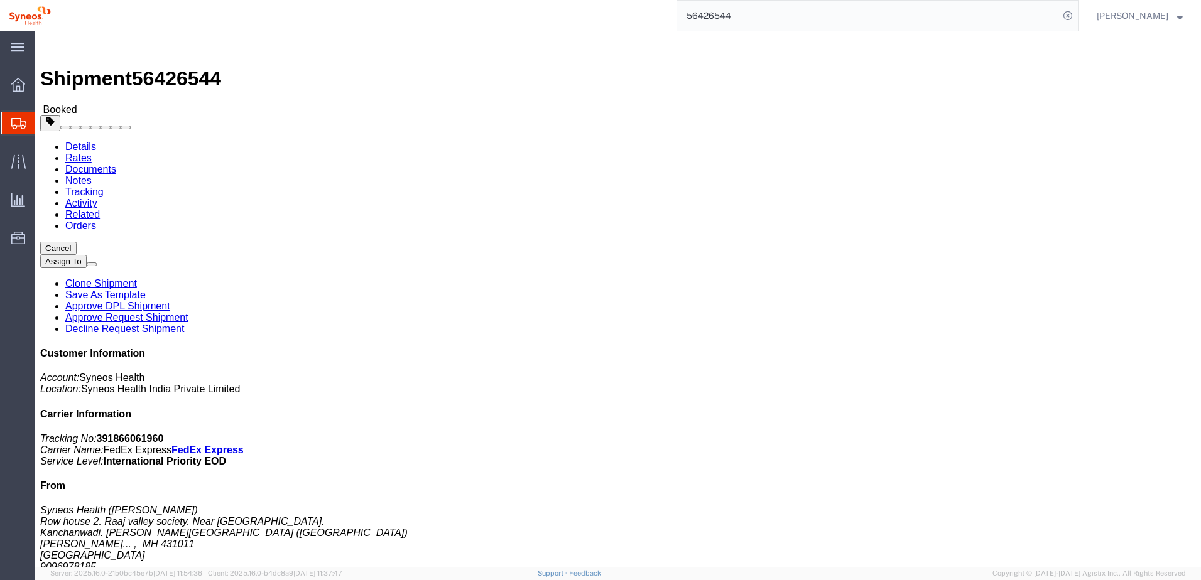
click button "Close"
click at [760, 19] on input "56426544" at bounding box center [868, 16] width 382 height 30
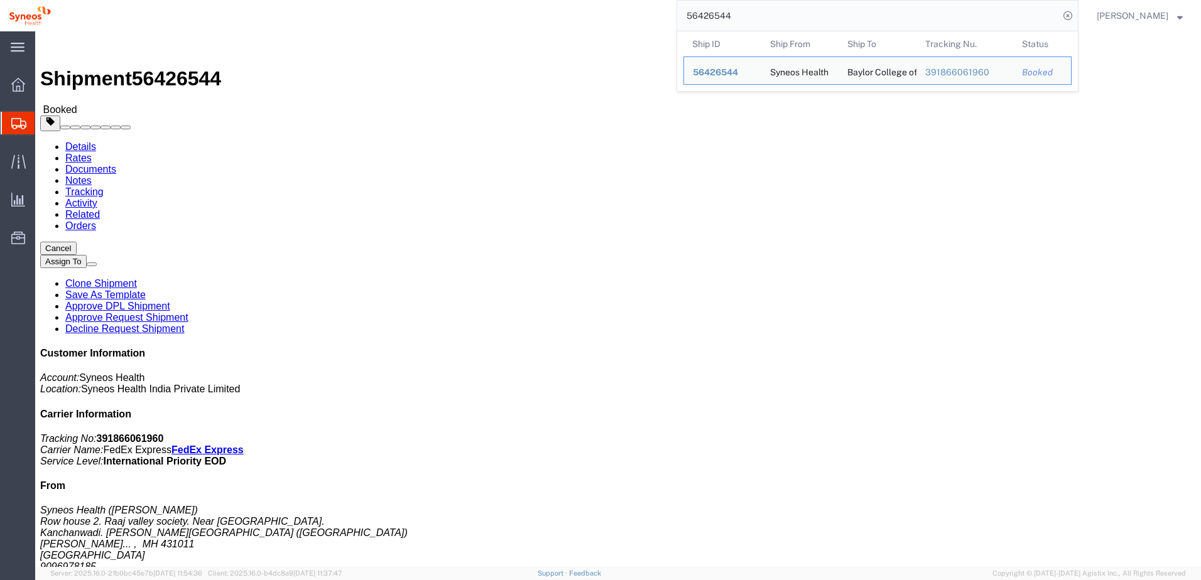
drag, startPoint x: 773, startPoint y: 16, endPoint x: 650, endPoint y: 13, distance: 123.2
click at [652, 12] on div "56426544 Ship ID Ship From Ship To Tracking Nu. Status Ship ID 56426544 Ship Fr…" at bounding box center [569, 15] width 1019 height 31
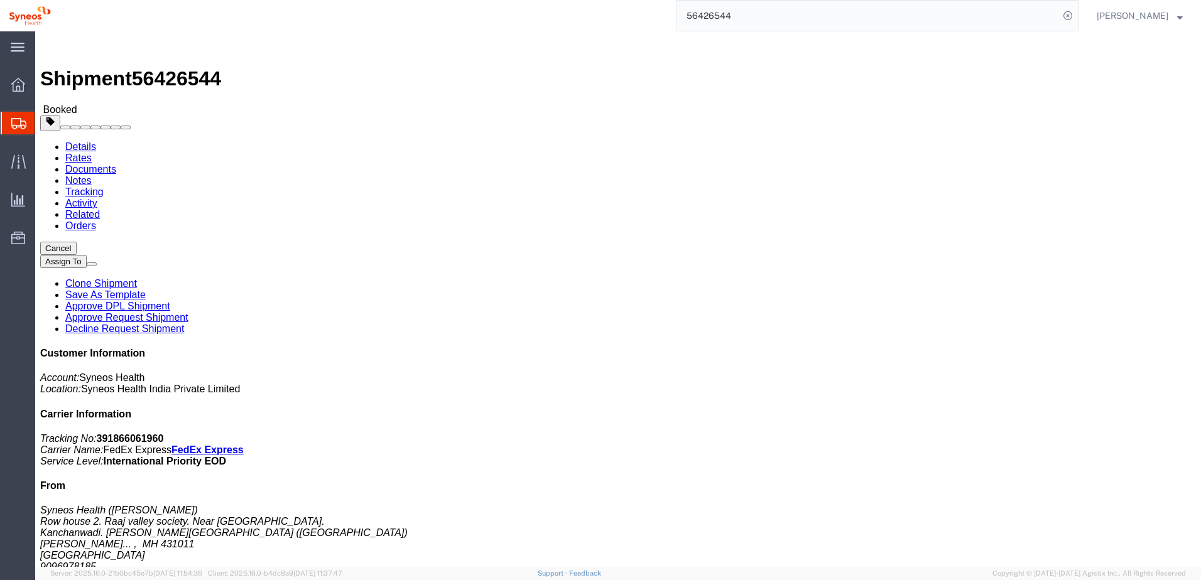
paste input "25"
type input "56426525"
click span "button"
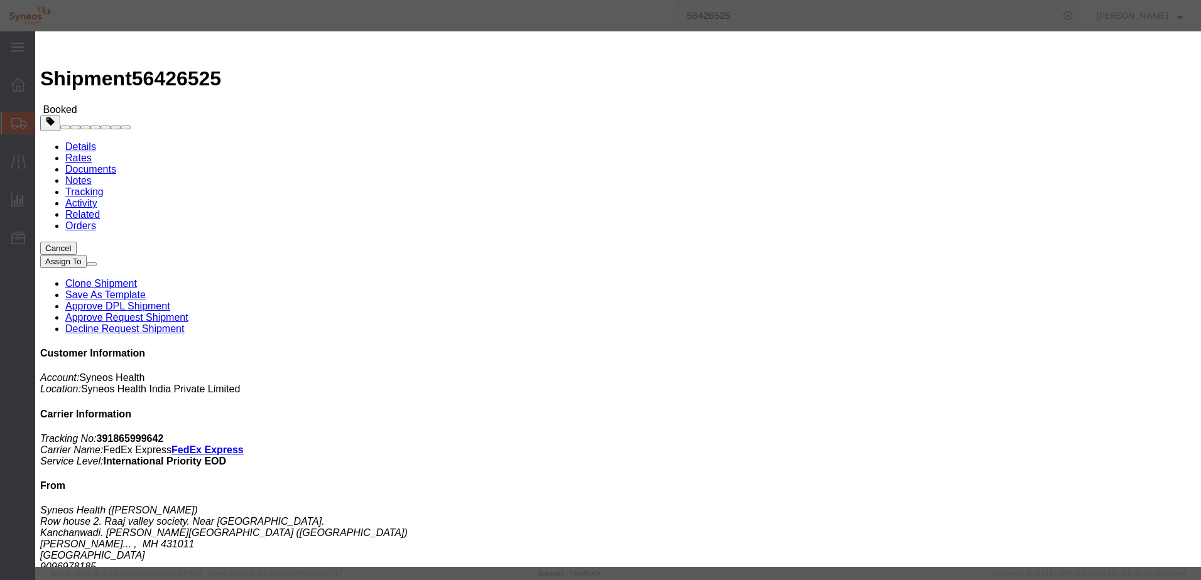
click div "[DATE] 10:00 AM"
click button "Apply"
click div "[DATE] 11:00 AM"
type input "3:00 PM"
click button "Apply"
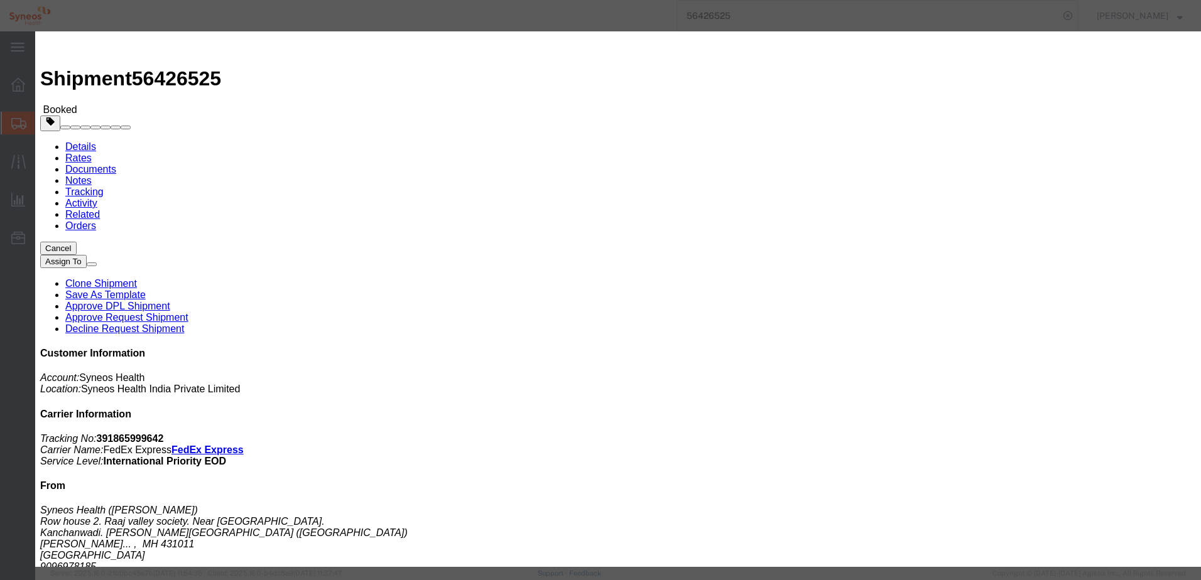
click div
click input "4:00 PM"
type input "10:00 AM"
click button "Apply"
click div
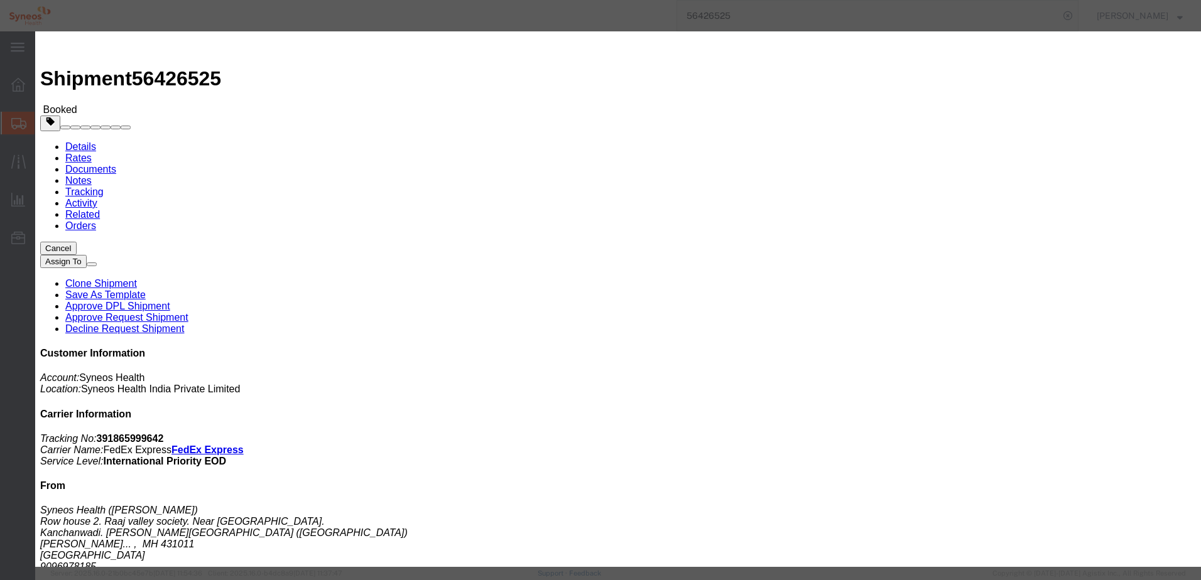
type input "3:00 PM"
click button "Apply"
click button "Save"
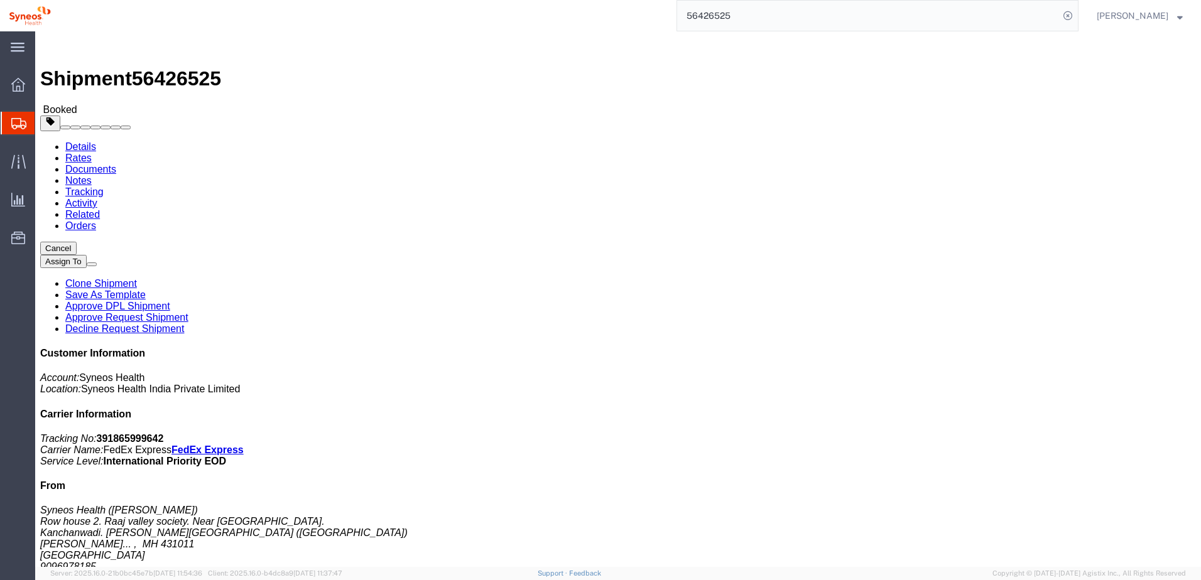
click button "Close"
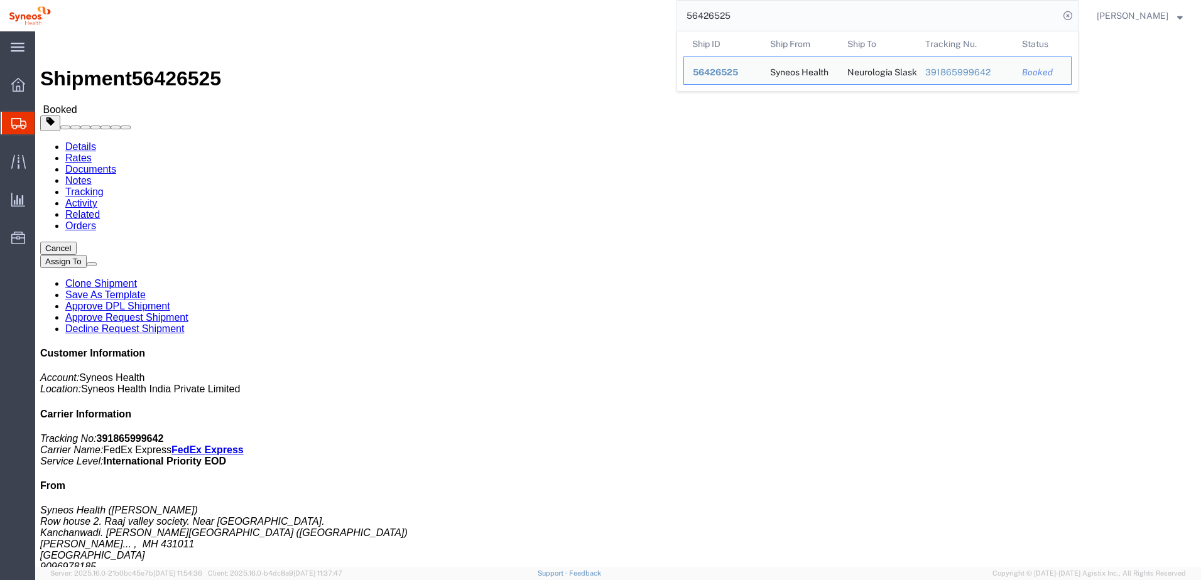
drag, startPoint x: 754, startPoint y: 14, endPoint x: 687, endPoint y: 15, distance: 67.2
click at [687, 14] on div "56426525 Ship ID Ship From Ship To Tracking Nu. Status Ship ID 56426525 Ship Fr…" at bounding box center [569, 15] width 1019 height 31
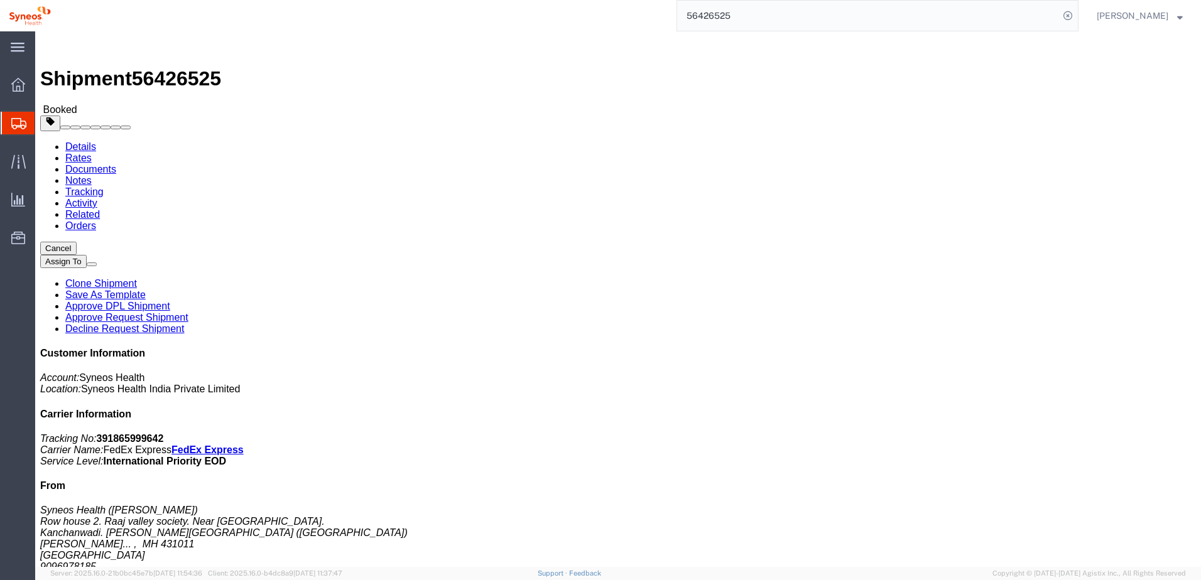
paste input "03"
type input "56426503"
click span "button"
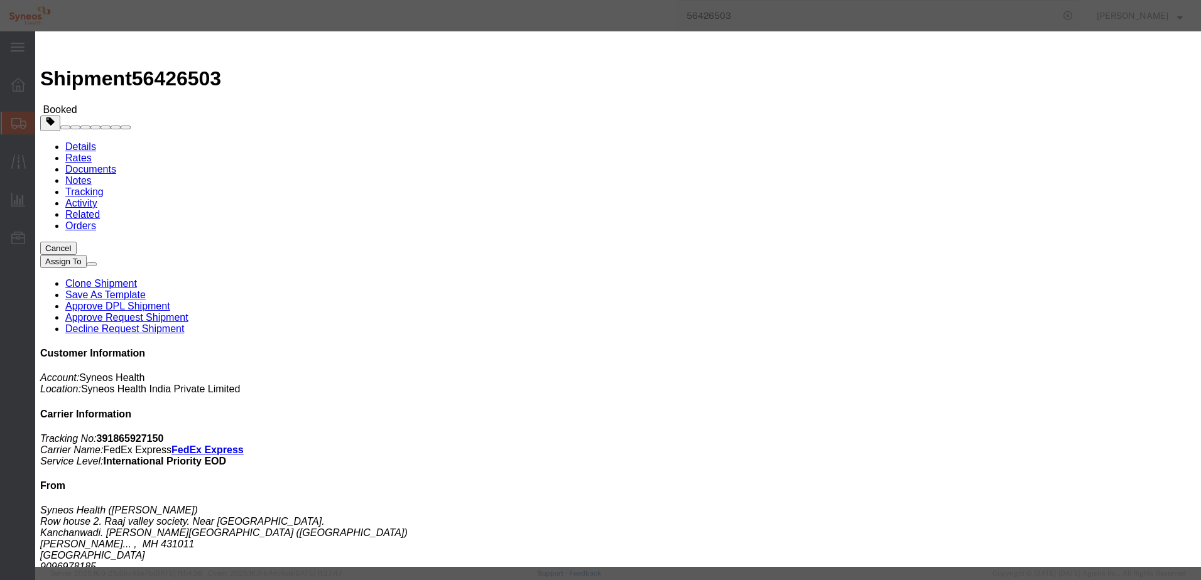
click div "[DATE] 10:00 AM"
click input "10:00 AM"
click button "Apply"
drag, startPoint x: 449, startPoint y: 114, endPoint x: 450, endPoint y: 120, distance: 6.6
click div "[DATE] 11:00 AM"
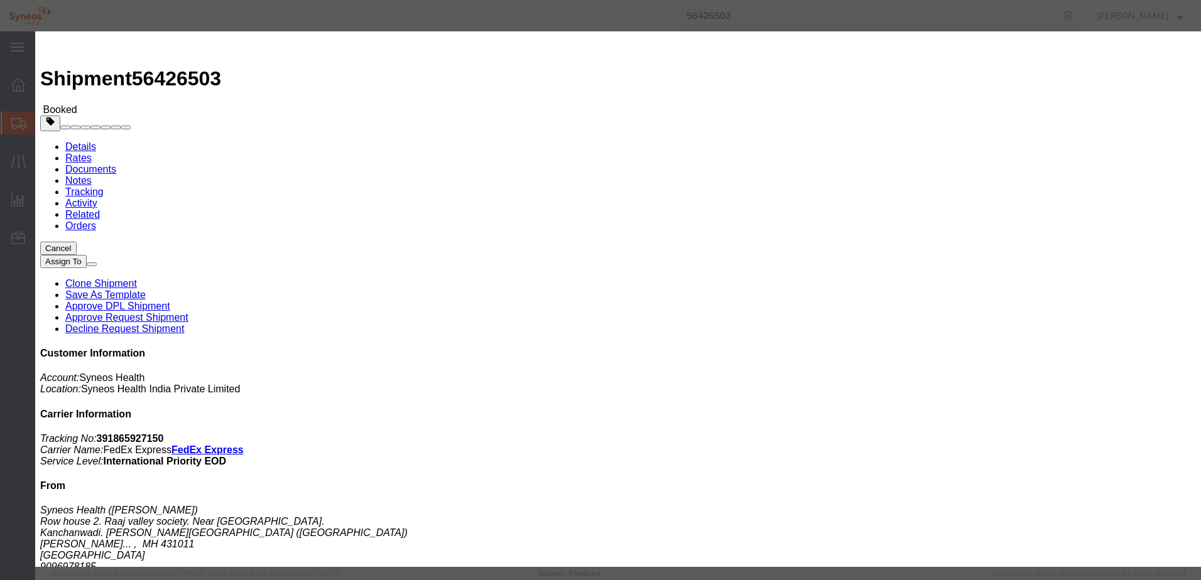
type input "3:00 PM"
click button "Apply"
click div
click input "4:00 PM"
type input "10:00 AM"
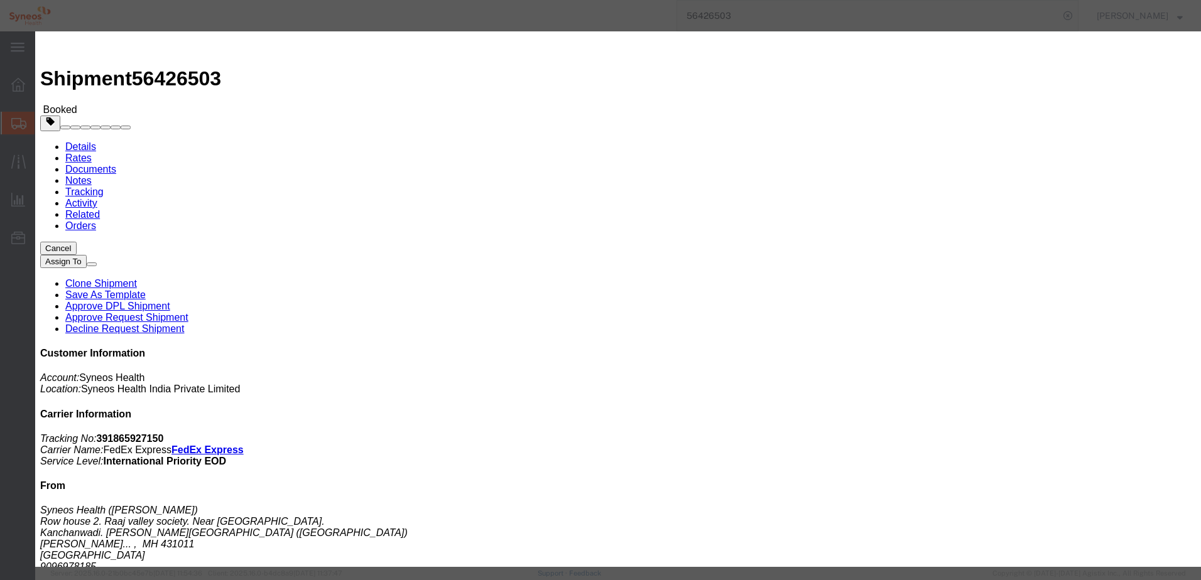
click button "Apply"
click div
type input "3:00 PM"
click button "Apply"
click button "Save"
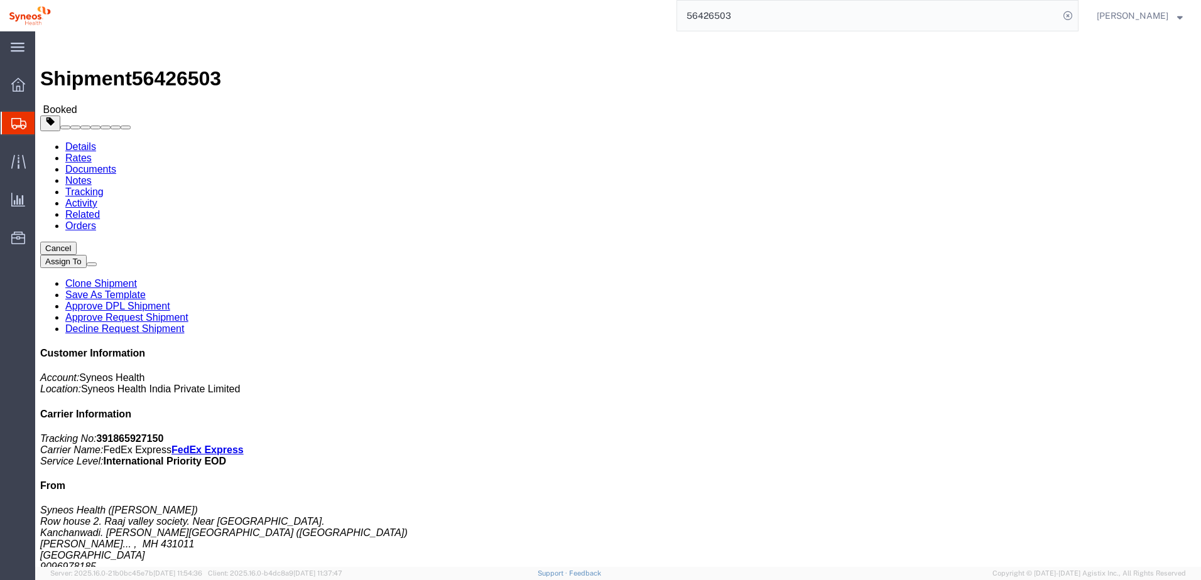
click button "Close"
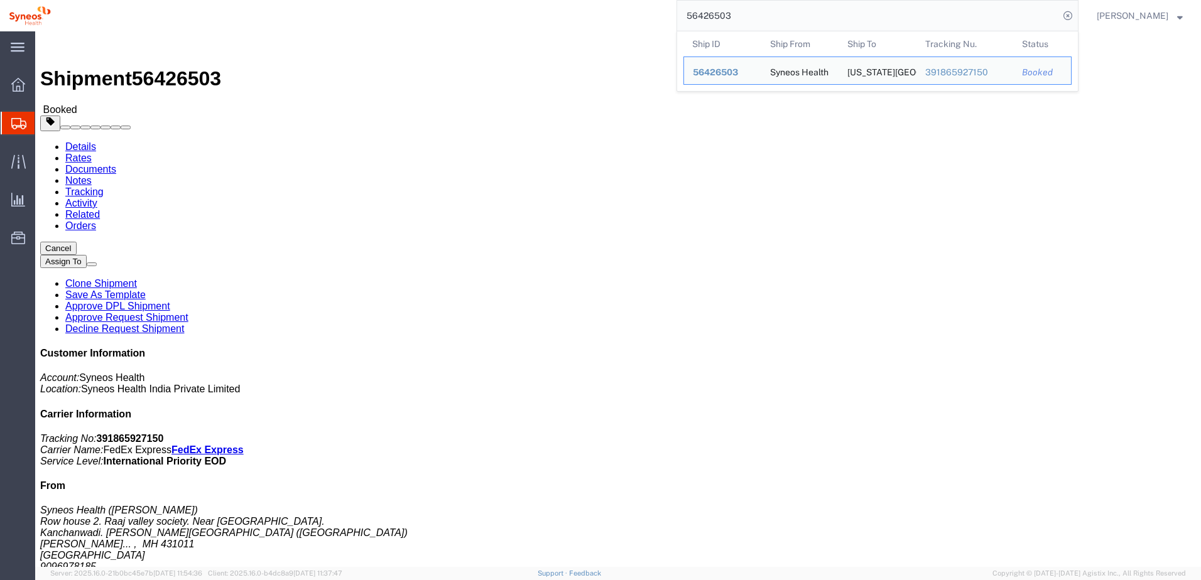
drag, startPoint x: 753, startPoint y: 18, endPoint x: 660, endPoint y: -1, distance: 95.0
click at [660, 0] on html "main_menu Created with Sketch. Collapse Menu Overview Shipments Shipment Manage…" at bounding box center [600, 290] width 1201 height 580
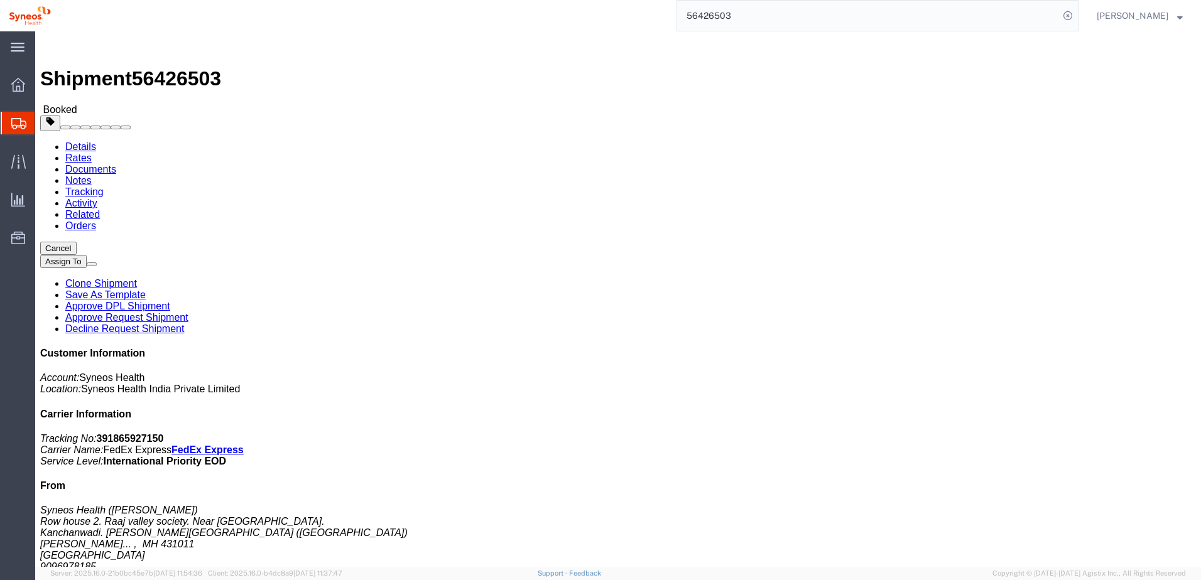
paste input "5859"
type input "56425859"
click button "button"
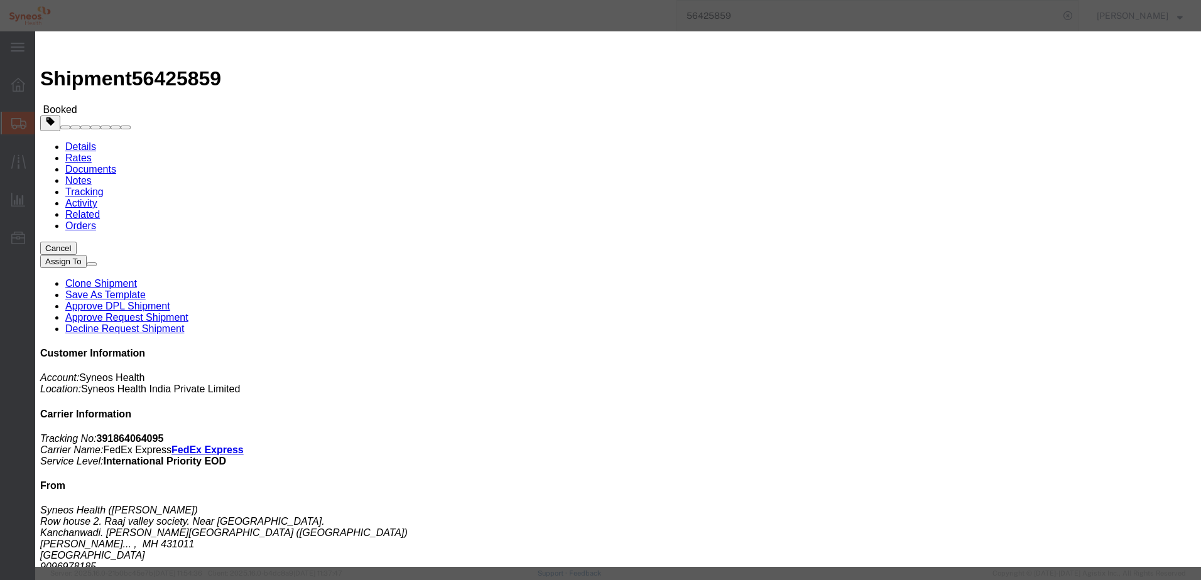
click div "[DATE] 11:00 AM"
click input "11:00 AM"
type input "10:00 AM"
click button "Apply"
click div "[DATE] 11:00 AM"
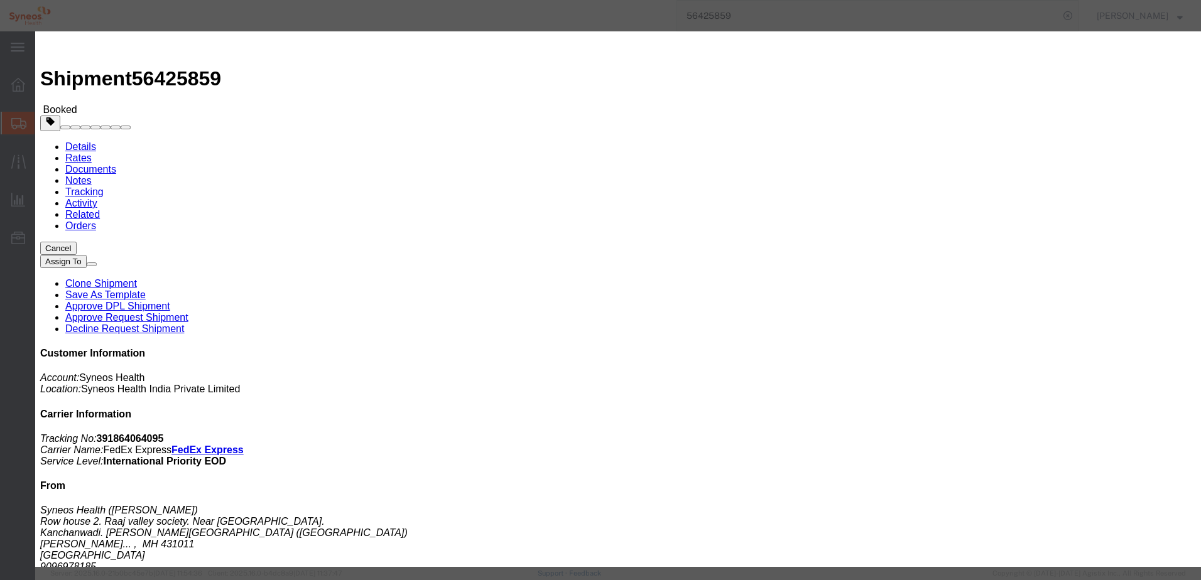
type input "3:00 PM"
click button "Apply"
click div
click input "4:00 PM"
type input "10:00 AM"
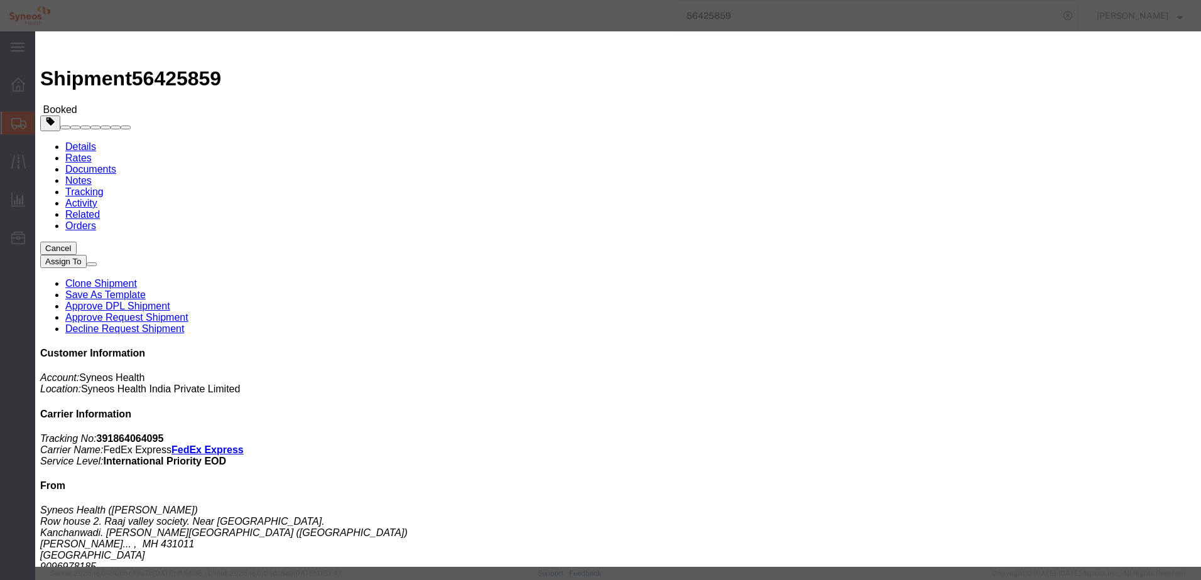
click button "Apply"
click div
type input "3:00 PM"
click button "Apply"
click button "Save"
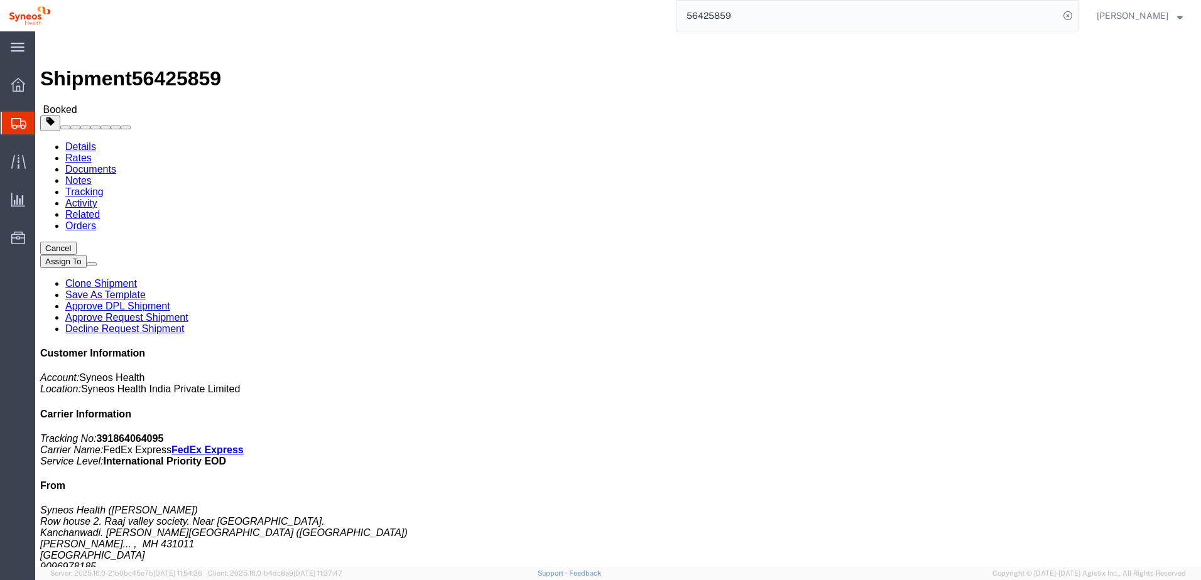
click button "Close"
click at [758, 19] on input "56425859" at bounding box center [868, 16] width 382 height 30
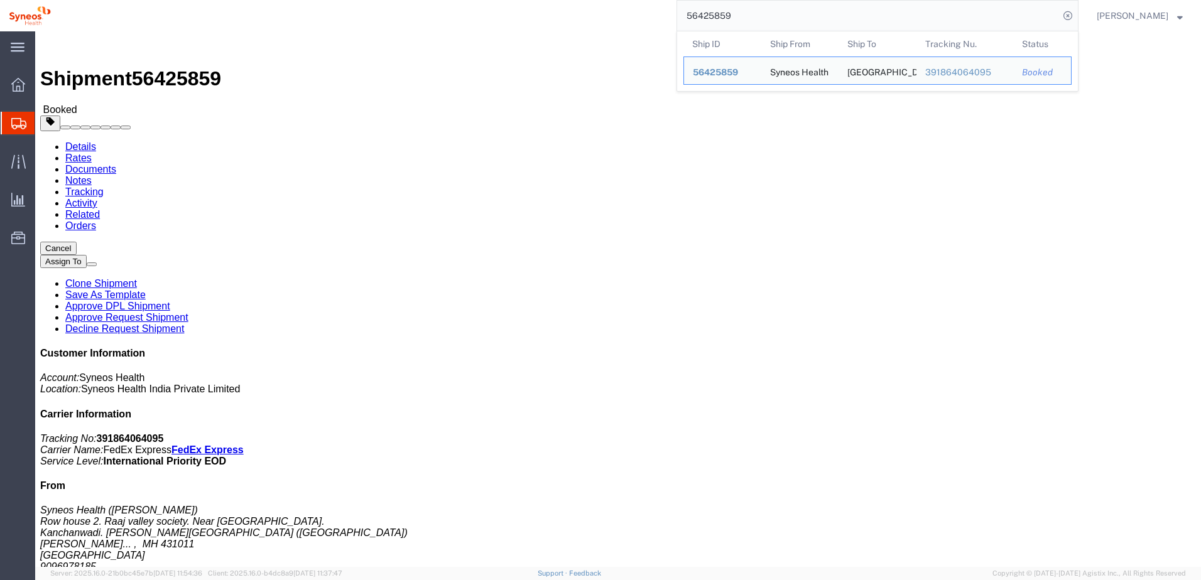
click at [758, 19] on input "56425859" at bounding box center [868, 16] width 382 height 30
paste input "792"
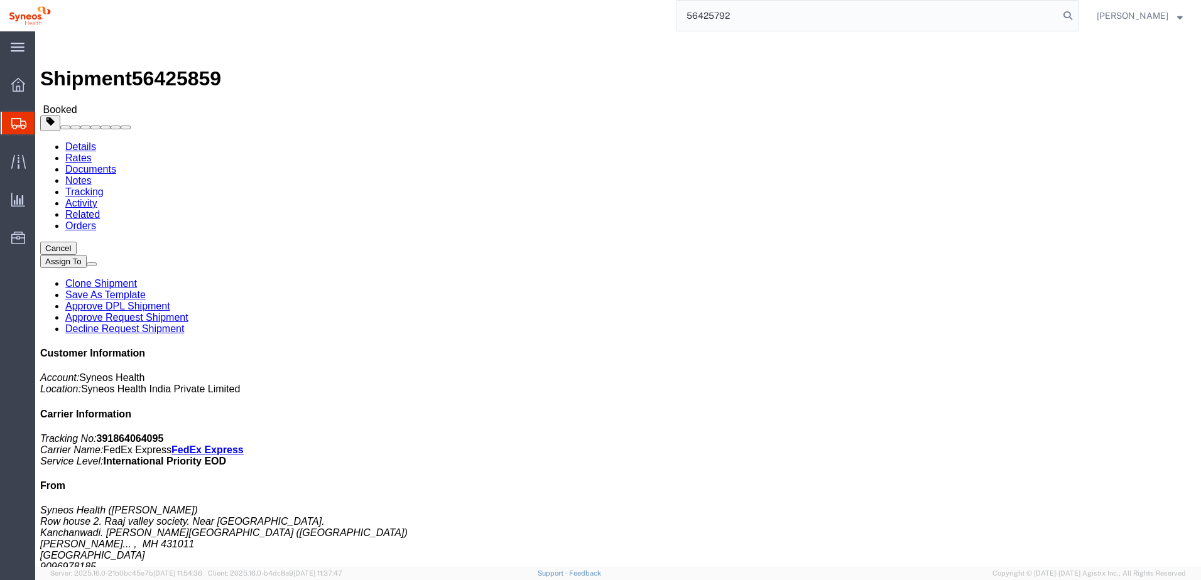
type input "56425792"
click span "button"
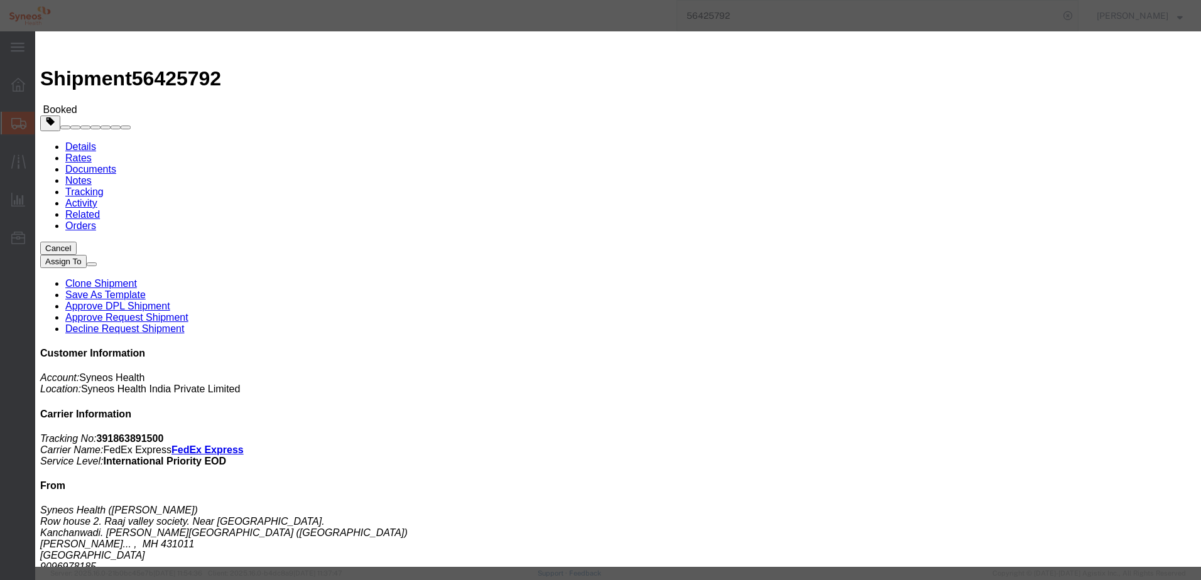
click div "[DATE] 11:00 AM"
click input "11:00 AM"
type input "10:00 AM"
click button "Apply"
click div "[DATE] 11:00 AM"
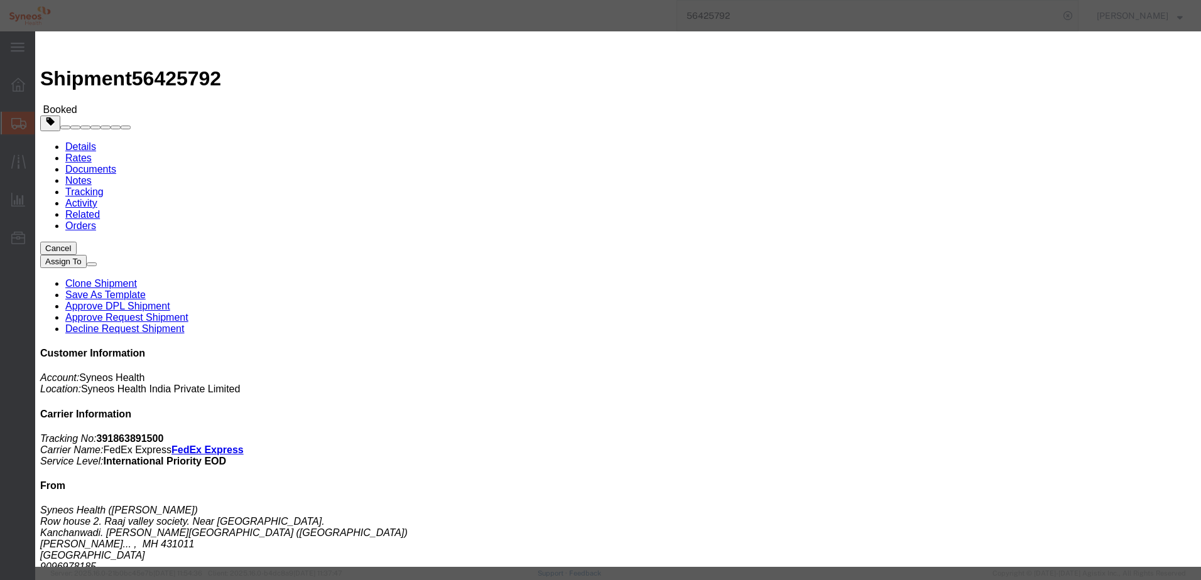
type input "3:00 PM"
click button "Apply"
click div
click input "4:00 PM"
type input "10:00 AM"
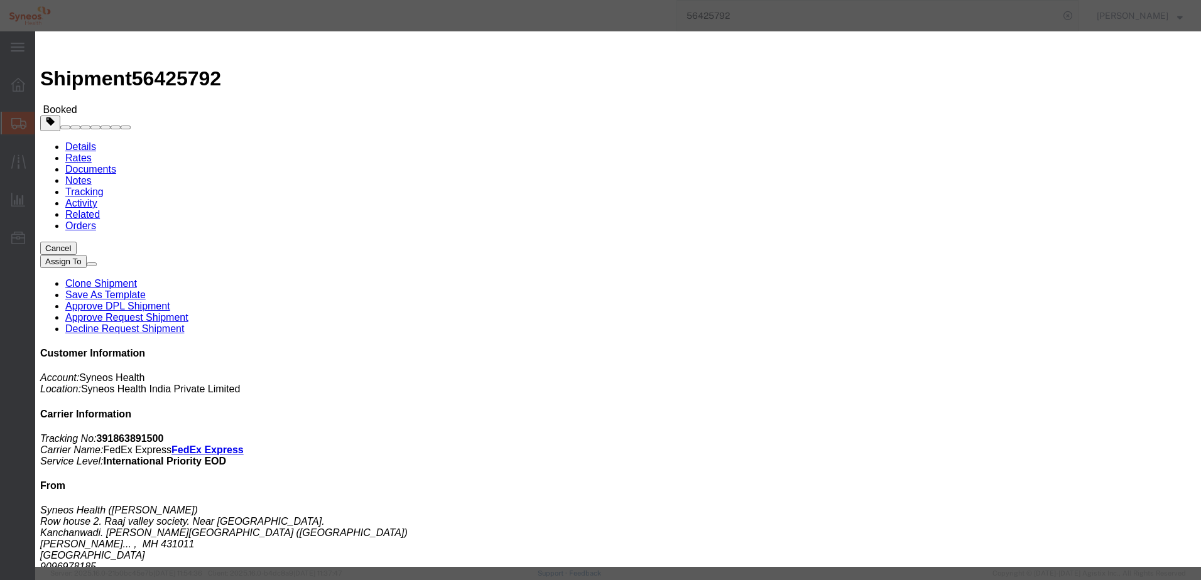
drag, startPoint x: 746, startPoint y: 347, endPoint x: 764, endPoint y: 324, distance: 29.5
click button "Apply"
click div
type input "3:00 PM"
click button "Apply"
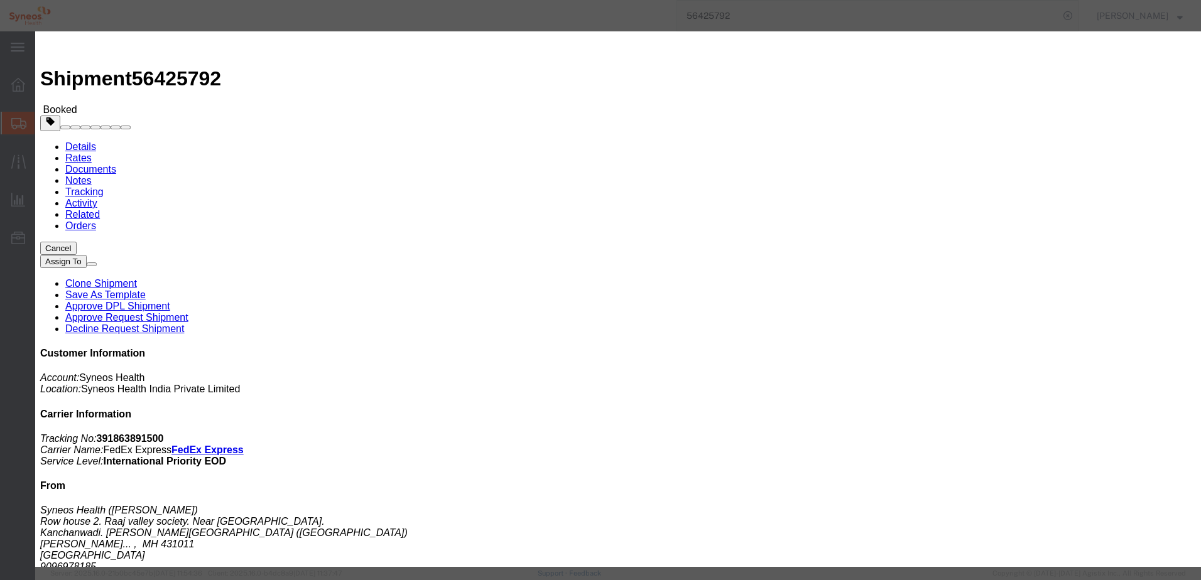
click button "Save"
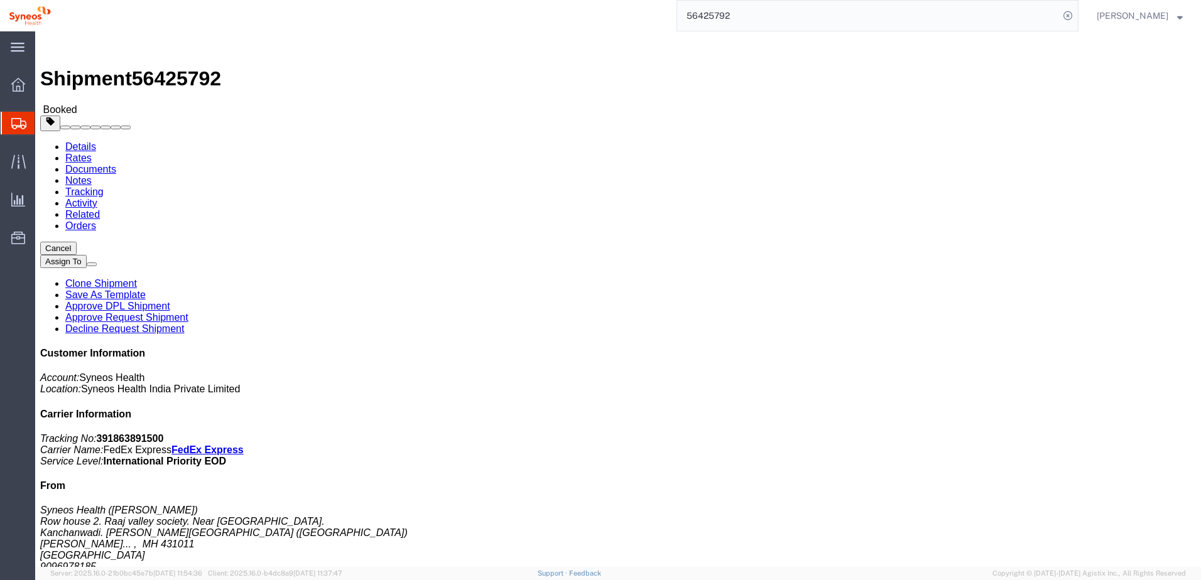
click button "Close"
